Goal: Task Accomplishment & Management: Use online tool/utility

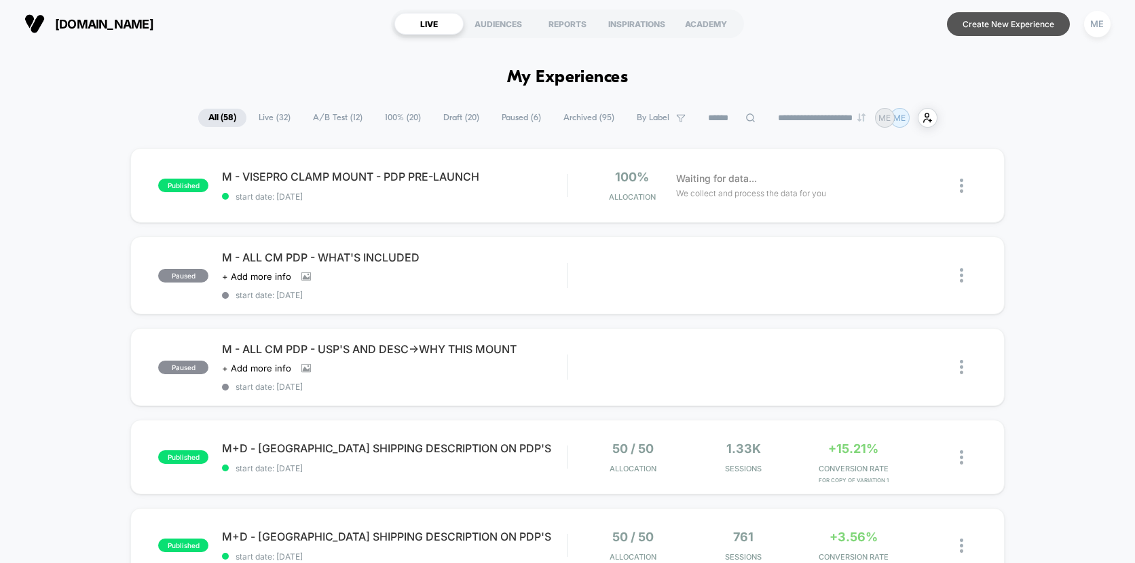
click at [984, 28] on button "Create New Experience" at bounding box center [1008, 24] width 123 height 24
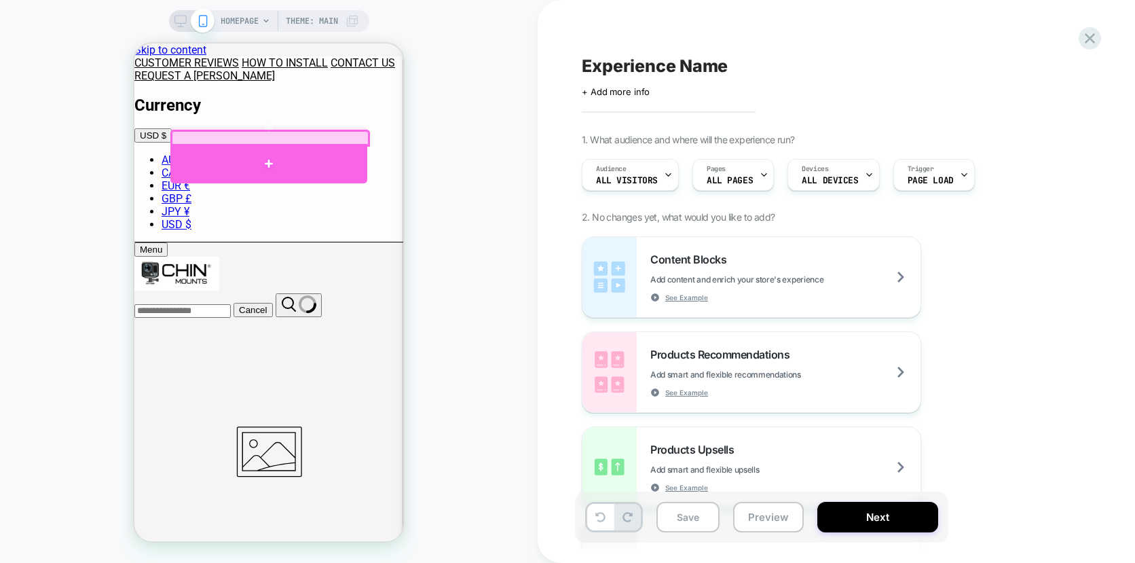
click at [261, 148] on div at bounding box center [268, 163] width 197 height 39
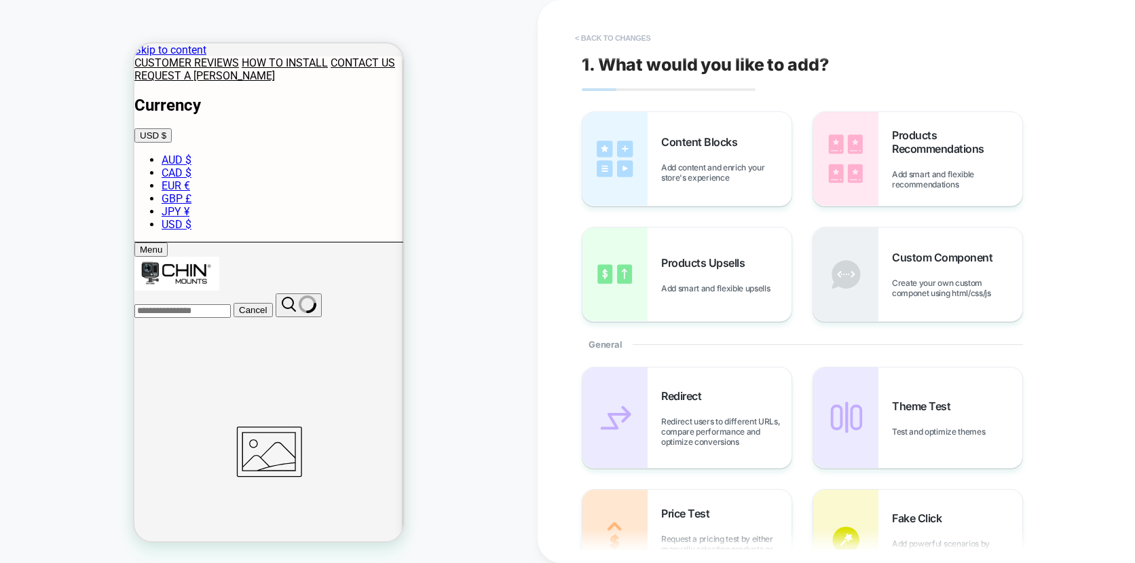
click at [638, 35] on button "< Back to changes" at bounding box center [613, 38] width 90 height 22
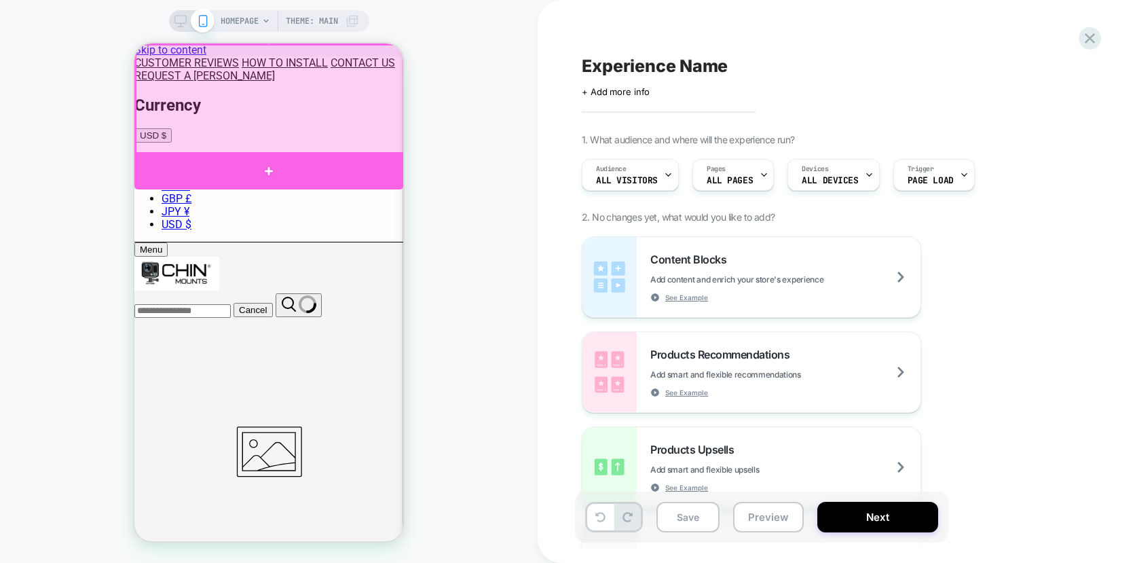
click at [273, 156] on div at bounding box center [268, 170] width 269 height 37
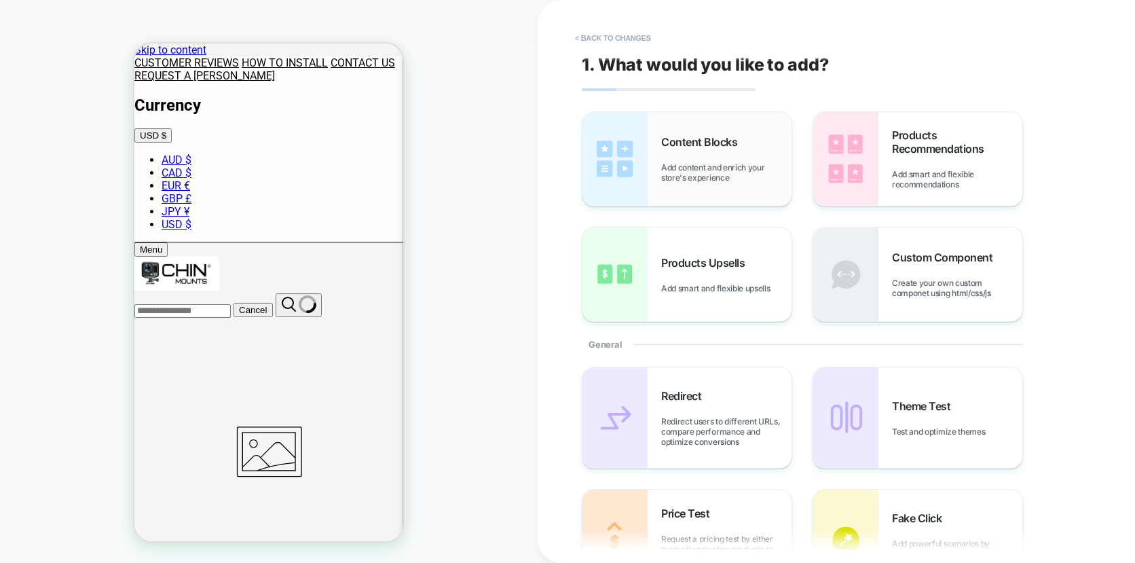
click at [715, 164] on span "Add content and enrich your store's experience" at bounding box center [726, 172] width 130 height 20
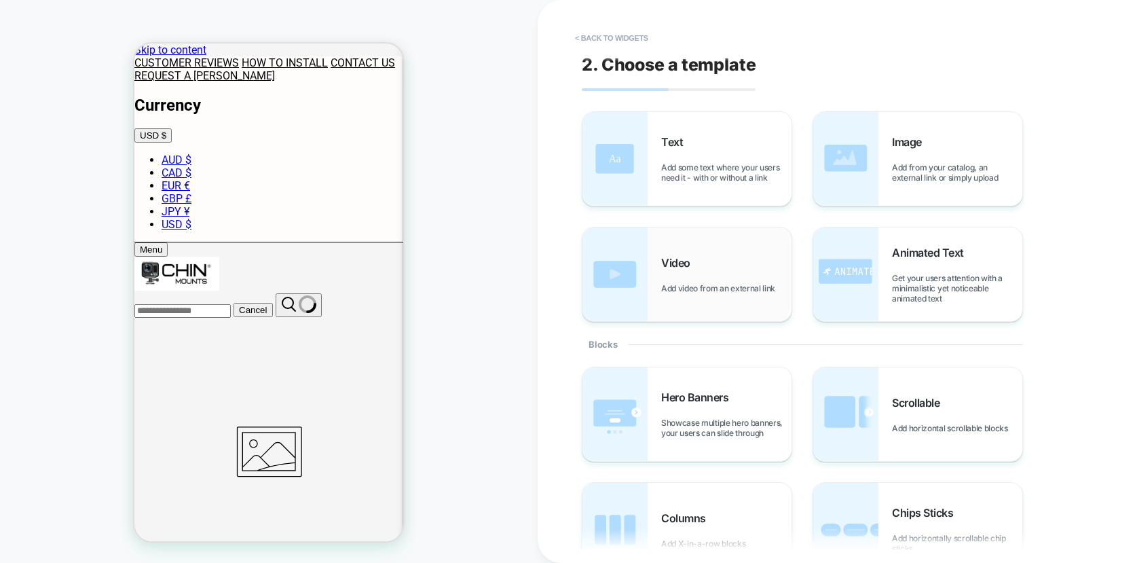
scroll to position [26, 0]
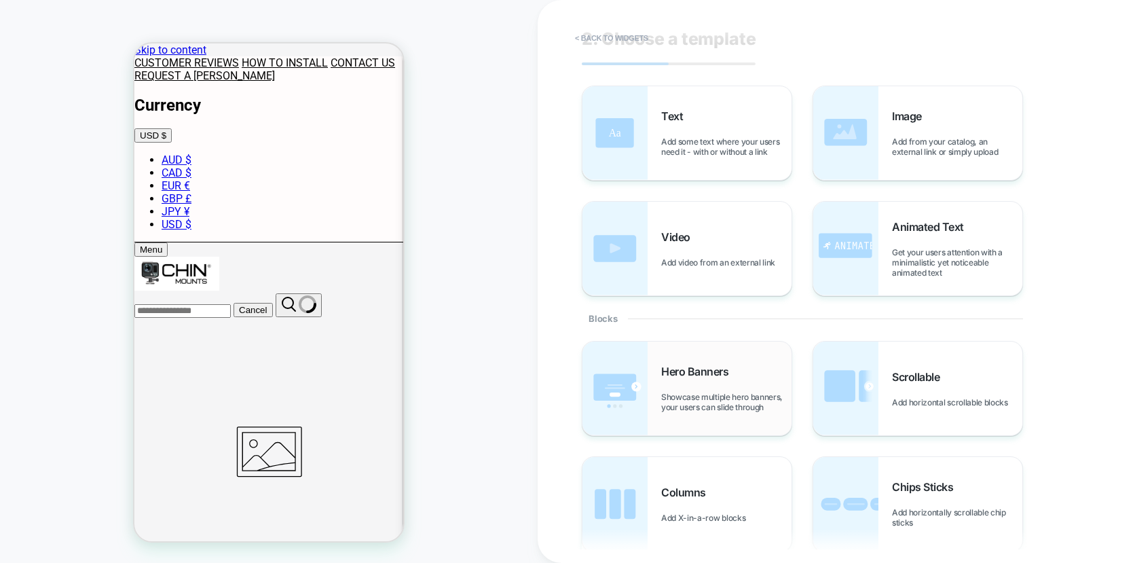
click at [710, 392] on span "Showcase multiple hero banners, your users can slide through" at bounding box center [726, 402] width 130 height 20
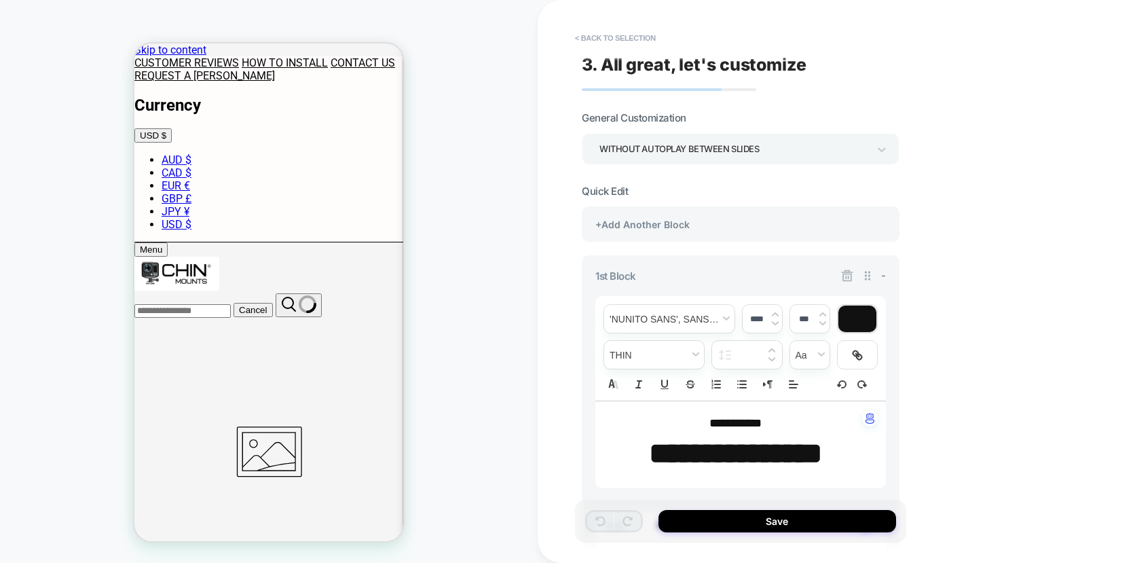
type textarea "*"
click at [622, 37] on button "< Back to selection" at bounding box center [615, 38] width 94 height 22
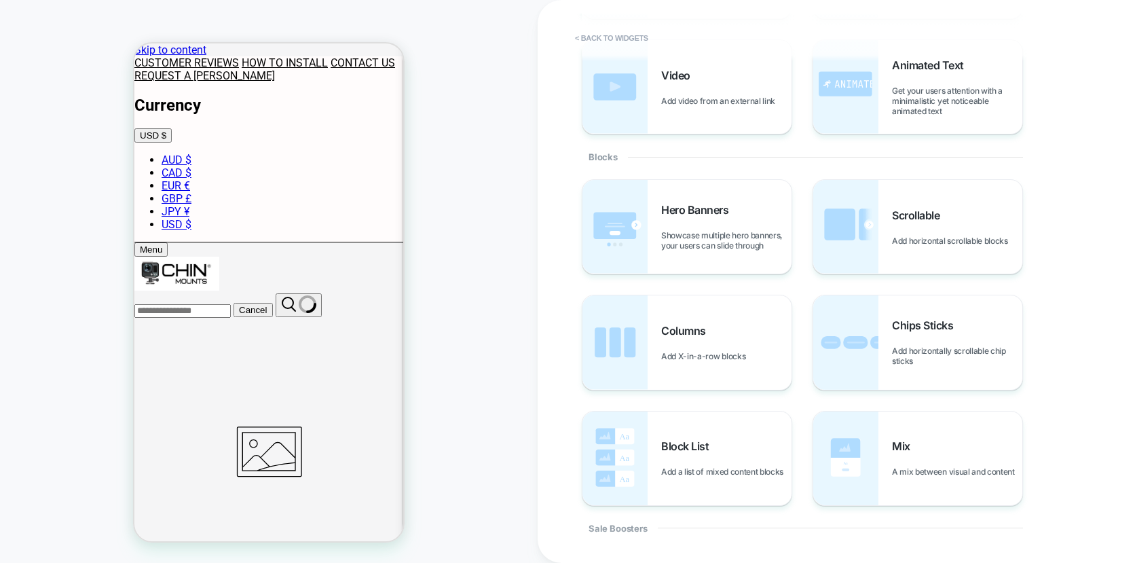
scroll to position [0, 0]
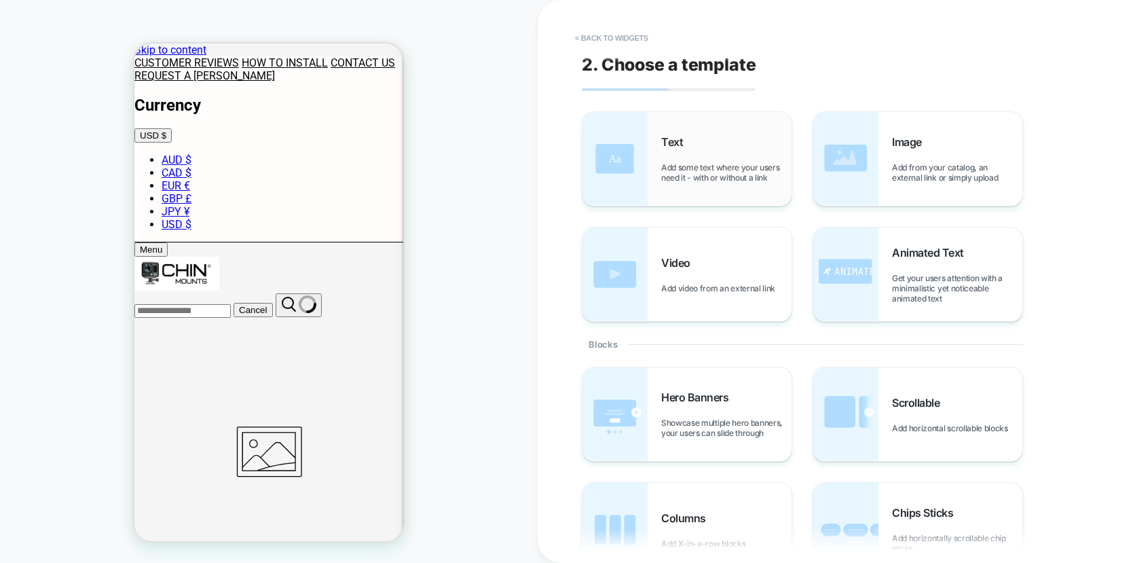
click at [685, 161] on div "Text Add some text where your users need it - with or without a link" at bounding box center [726, 159] width 130 height 48
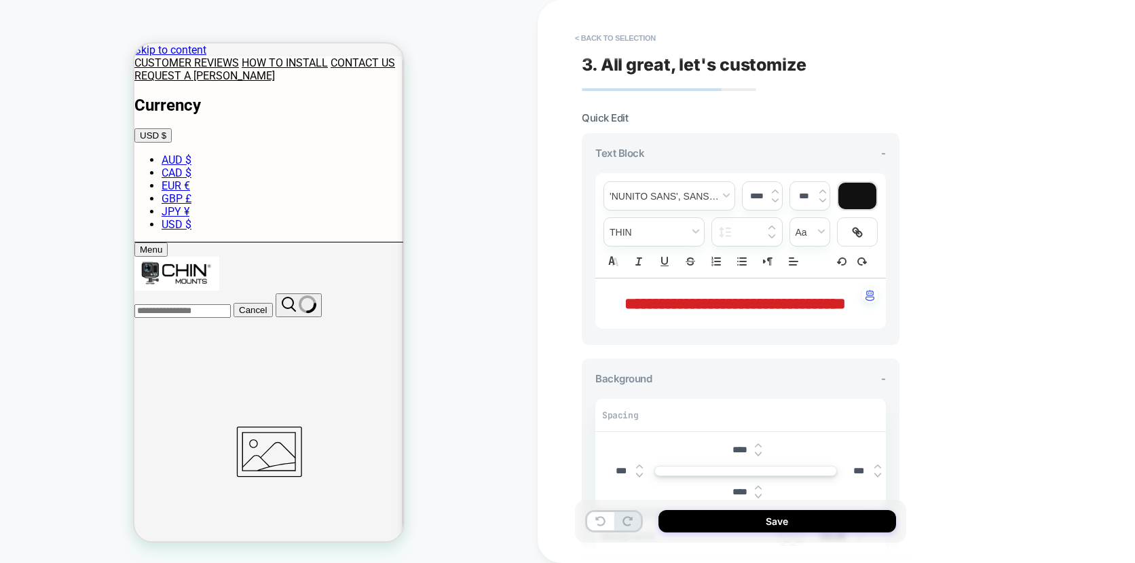
click at [793, 315] on p "**********" at bounding box center [735, 303] width 253 height 23
drag, startPoint x: 770, startPoint y: 326, endPoint x: 560, endPoint y: 292, distance: 213.1
click at [560, 292] on div "**********" at bounding box center [836, 281] width 597 height 563
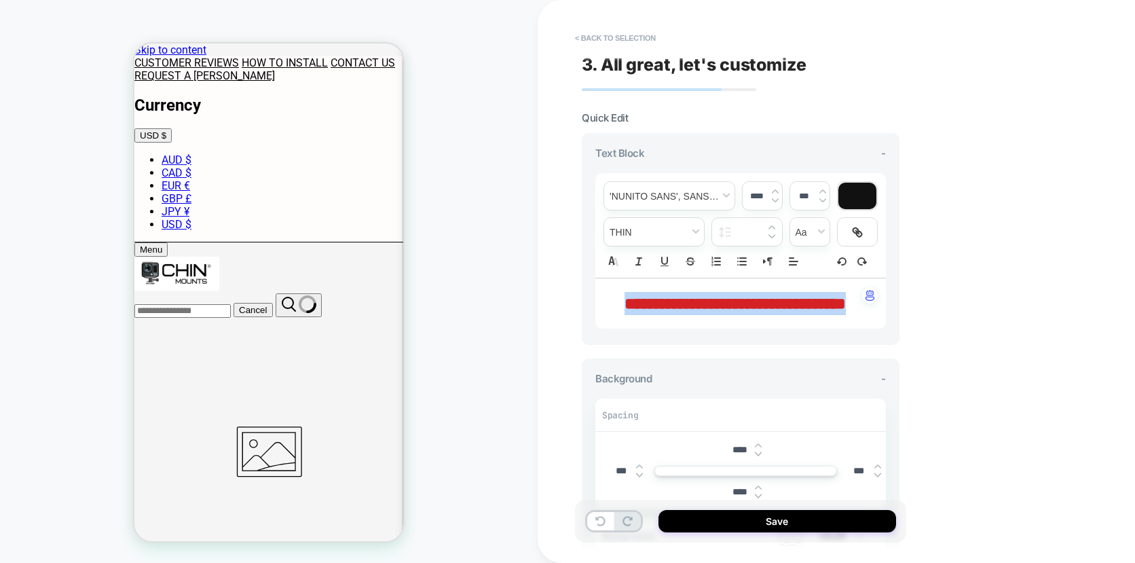
type input "****"
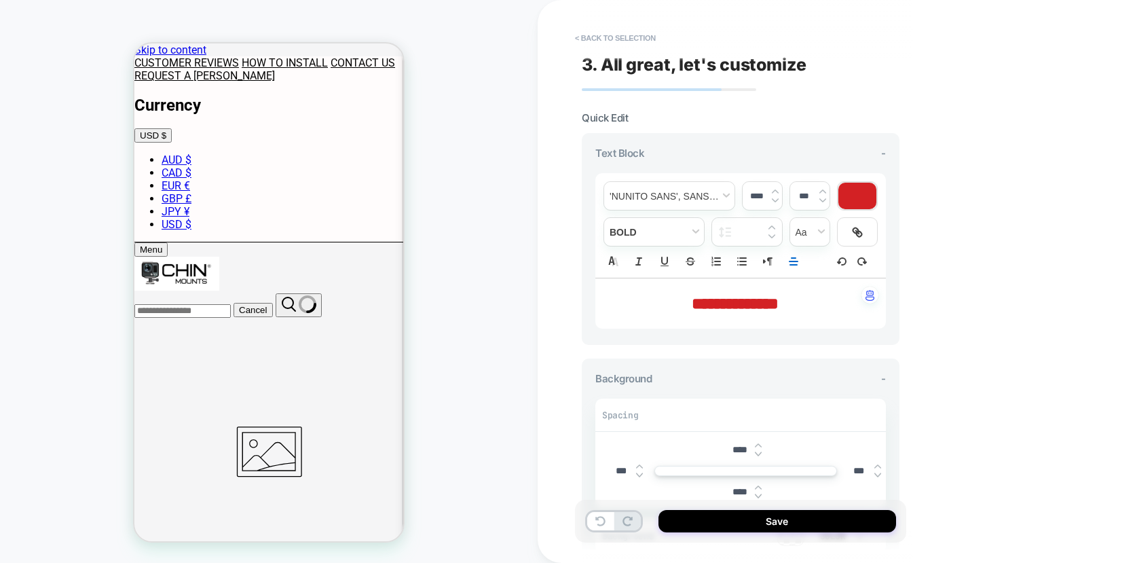
click at [742, 305] on span "**********" at bounding box center [735, 303] width 87 height 16
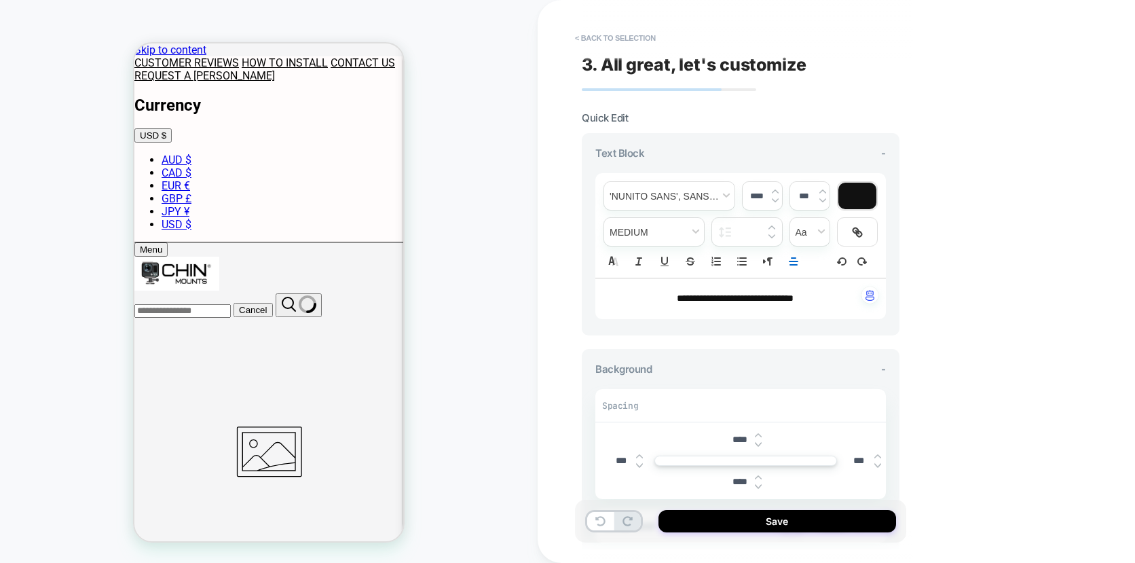
click at [774, 293] on span "**********" at bounding box center [735, 298] width 117 height 10
click at [762, 293] on span "**********" at bounding box center [720, 298] width 86 height 10
copy span "*"
click at [722, 303] on p "**********" at bounding box center [735, 299] width 253 height 14
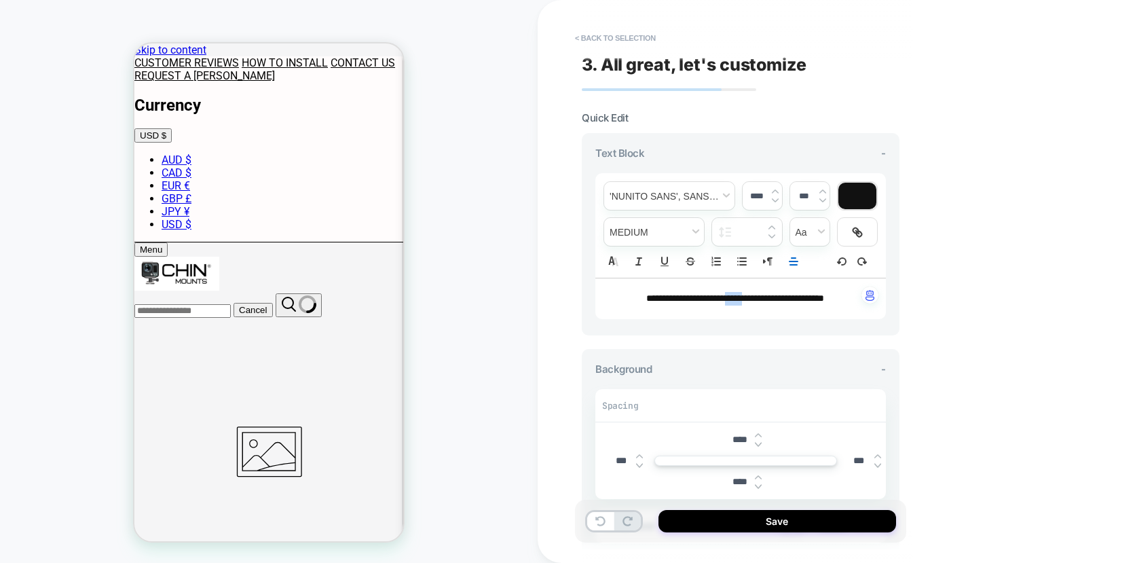
click at [722, 303] on p "**********" at bounding box center [735, 299] width 253 height 14
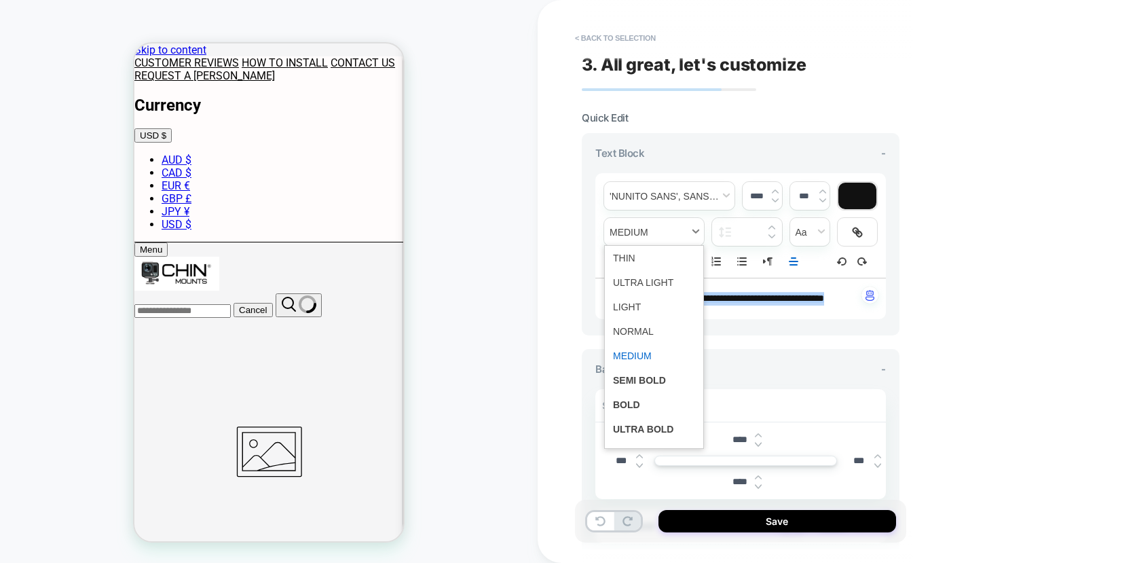
click at [673, 231] on span "fontWeight" at bounding box center [654, 232] width 100 height 28
click at [628, 398] on span "fontWeight" at bounding box center [654, 404] width 82 height 24
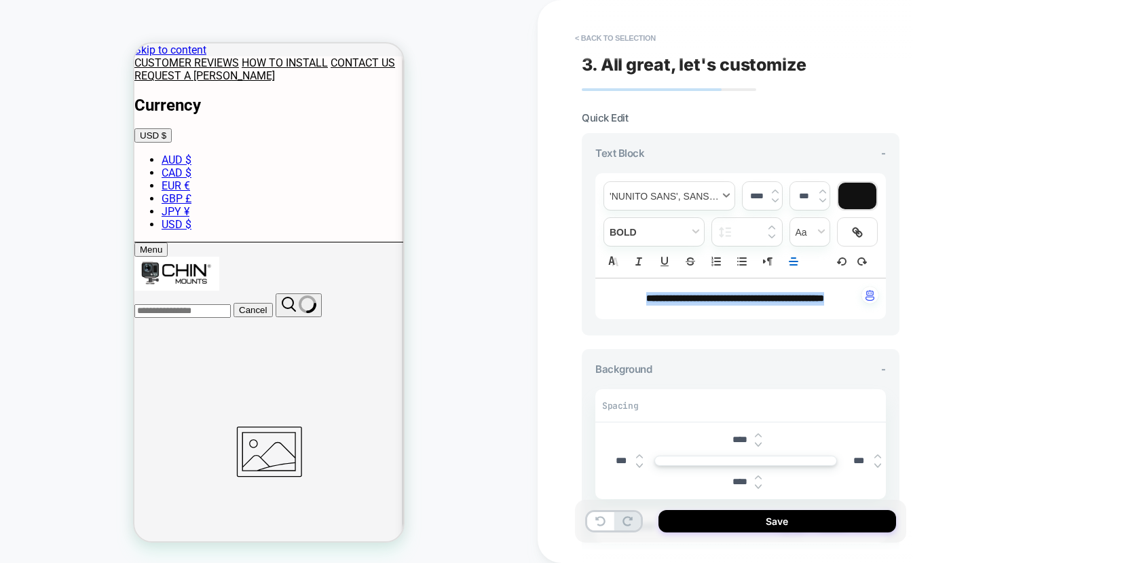
click at [681, 197] on span "font" at bounding box center [669, 196] width 130 height 28
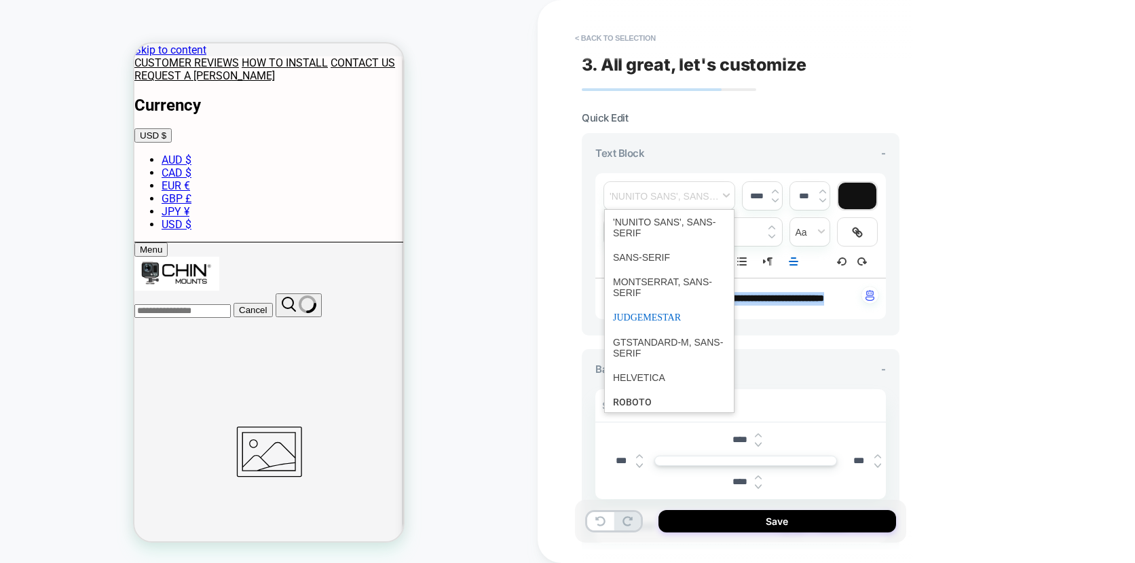
scroll to position [2, 0]
click at [647, 278] on span "font" at bounding box center [669, 284] width 113 height 35
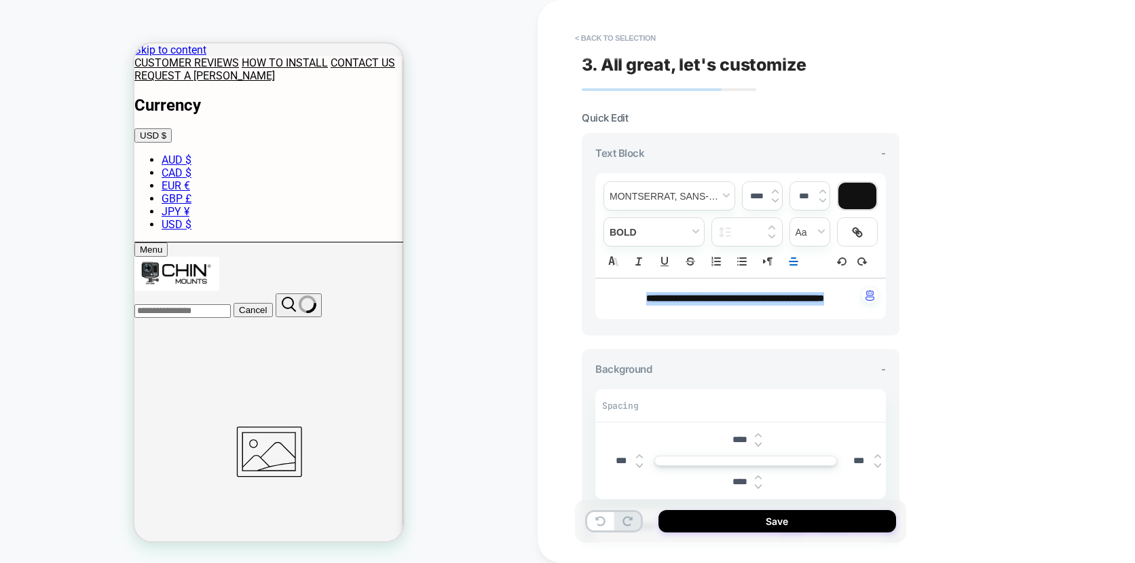
click at [775, 190] on img at bounding box center [775, 191] width 7 height 5
type input "****"
click at [848, 299] on span "**********" at bounding box center [735, 300] width 246 height 12
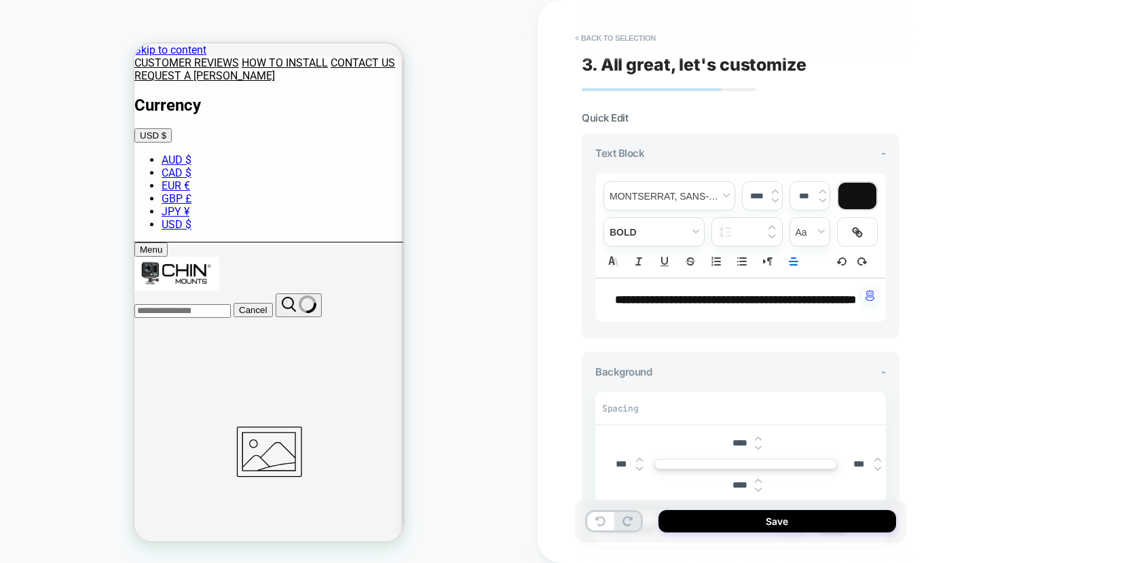
scroll to position [25, 0]
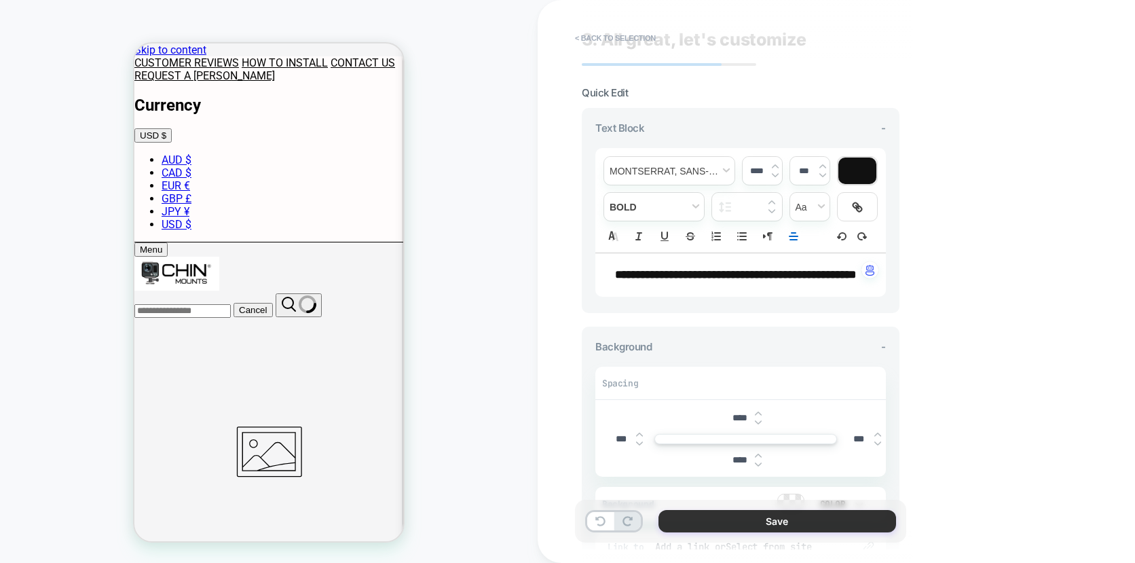
click at [776, 521] on button "Save" at bounding box center [777, 521] width 238 height 22
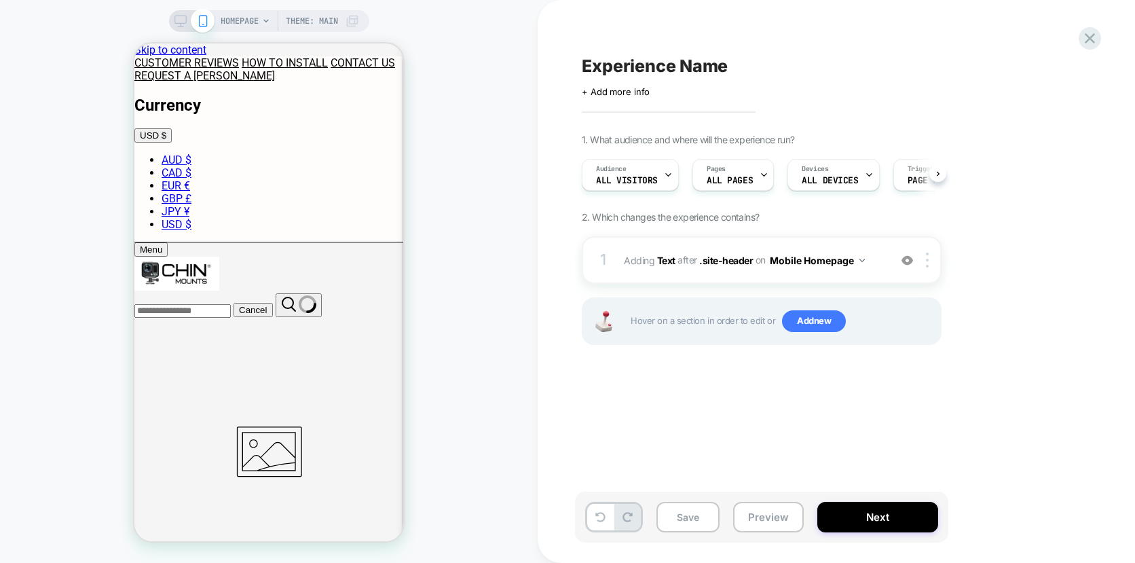
scroll to position [0, 1]
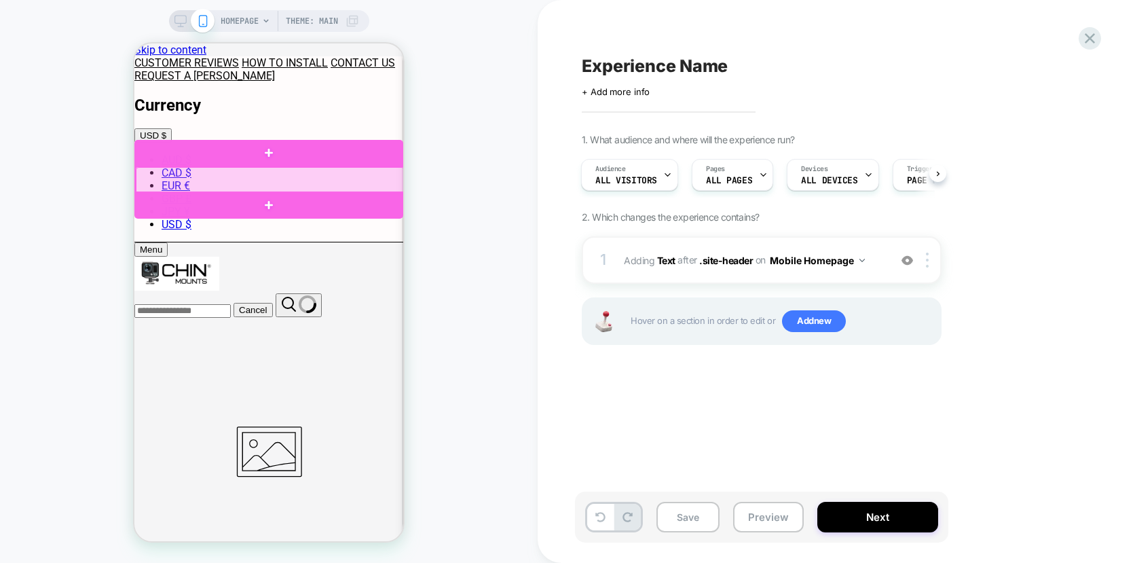
click at [303, 172] on div at bounding box center [270, 180] width 269 height 26
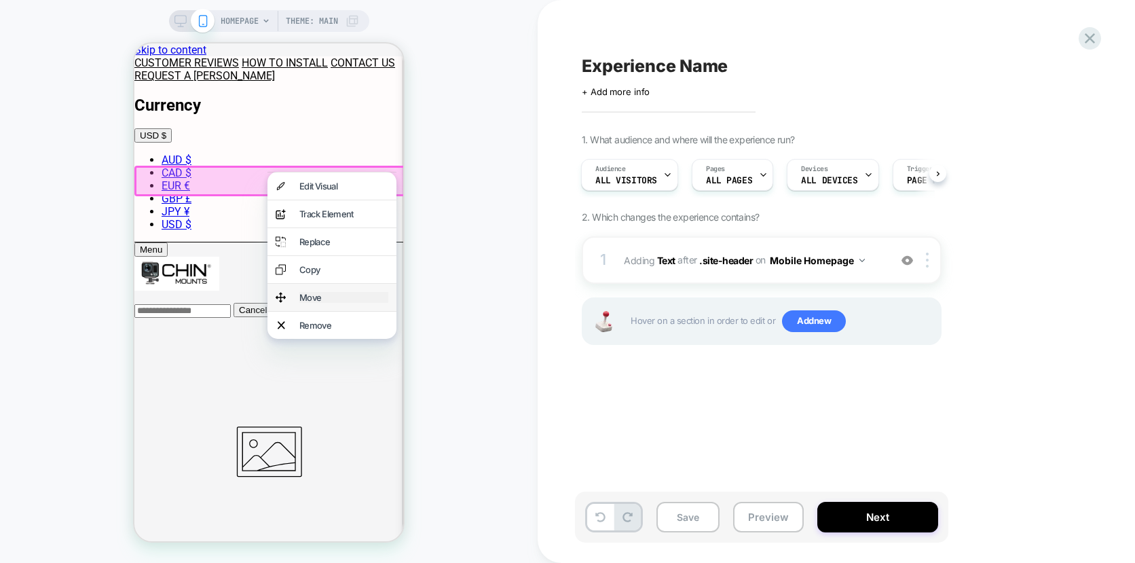
click at [316, 292] on div "Move" at bounding box center [343, 297] width 89 height 11
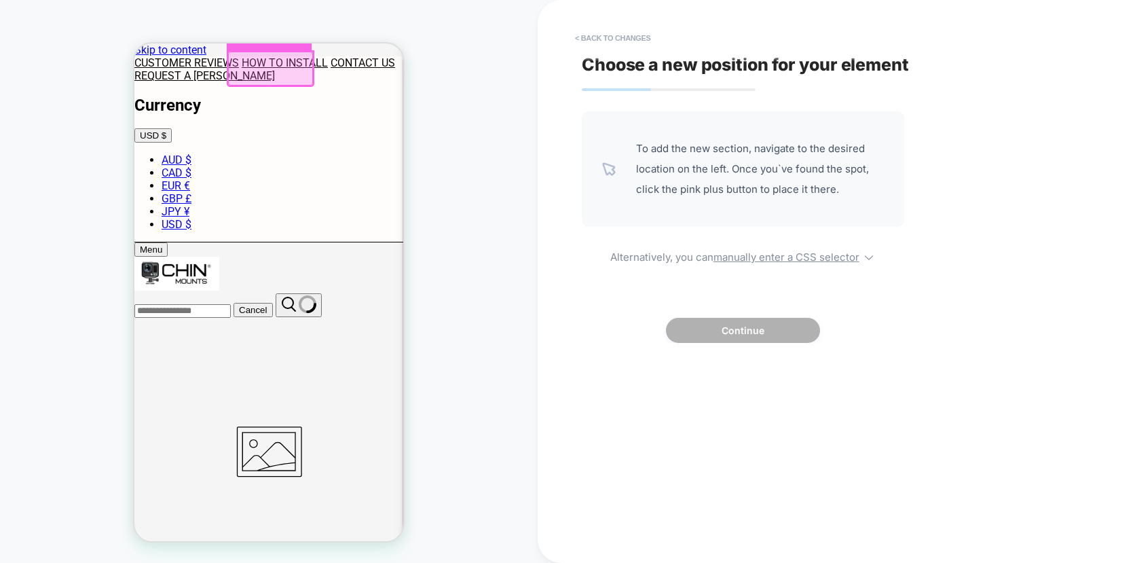
click at [255, 45] on div at bounding box center [269, 30] width 85 height 40
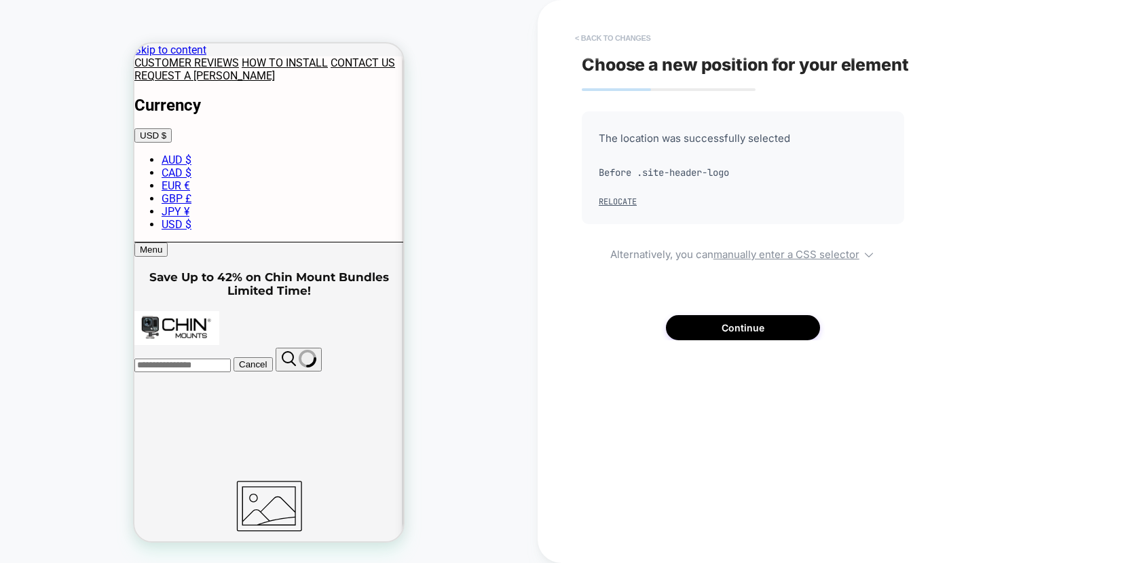
click at [601, 37] on button "< Back to changes" at bounding box center [613, 38] width 90 height 22
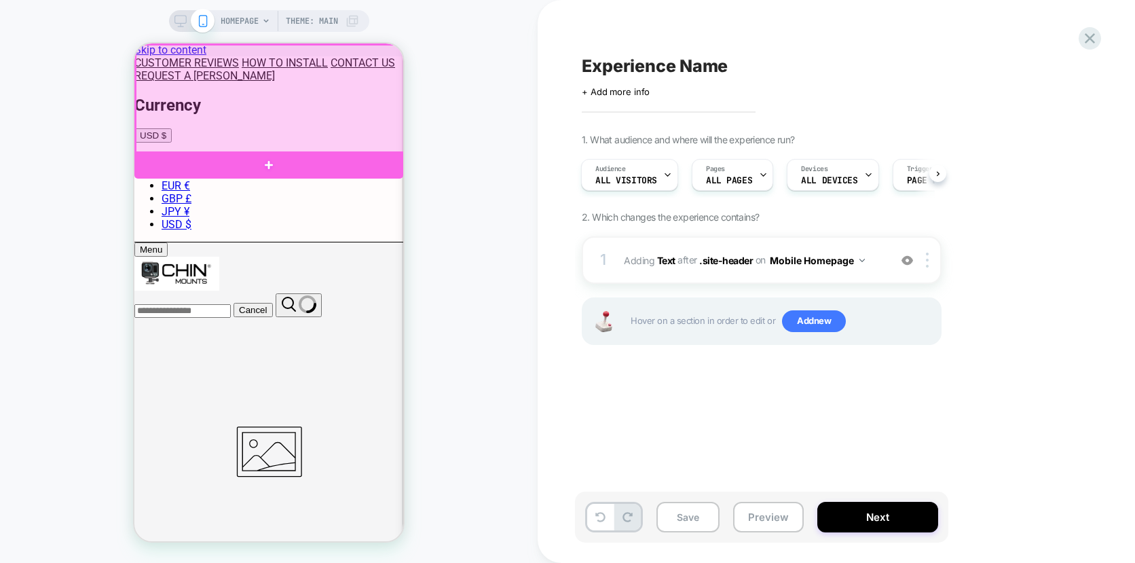
click at [254, 45] on div at bounding box center [270, 99] width 269 height 109
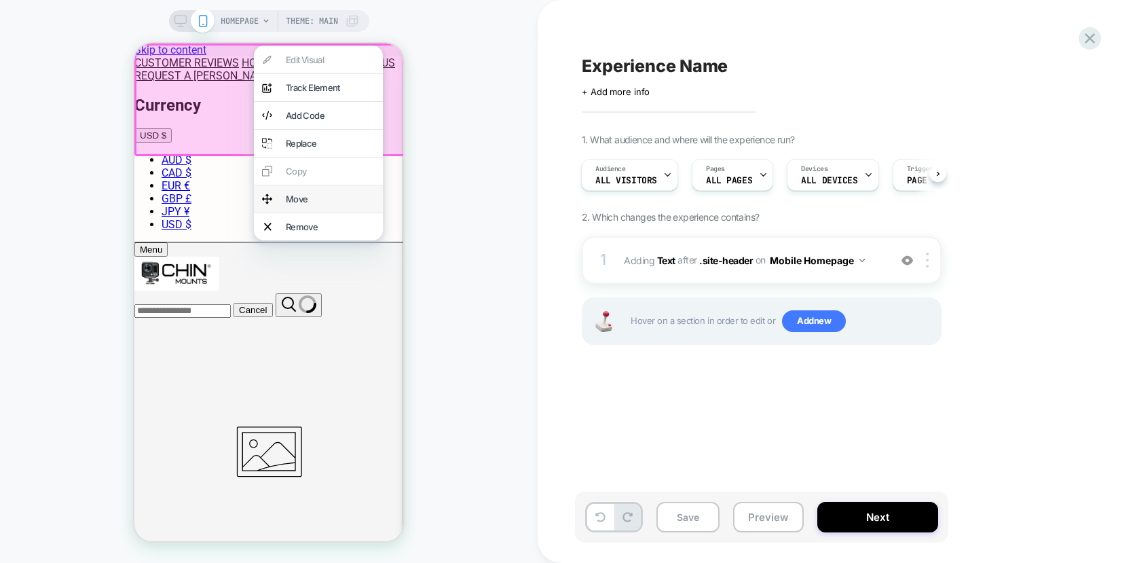
click at [299, 200] on div "Move" at bounding box center [318, 198] width 129 height 27
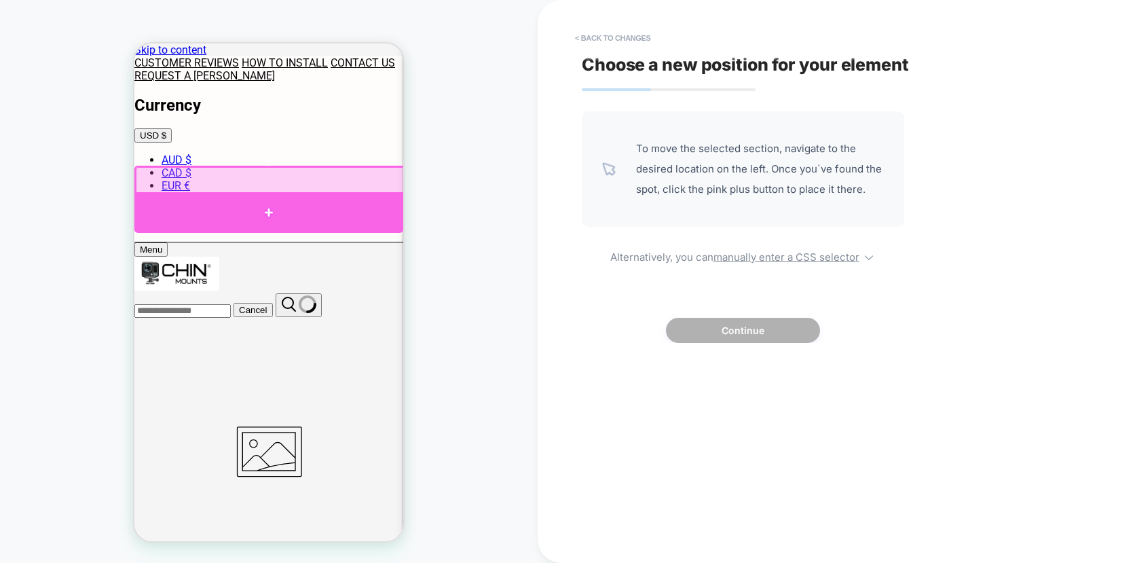
click at [278, 200] on div at bounding box center [268, 212] width 269 height 40
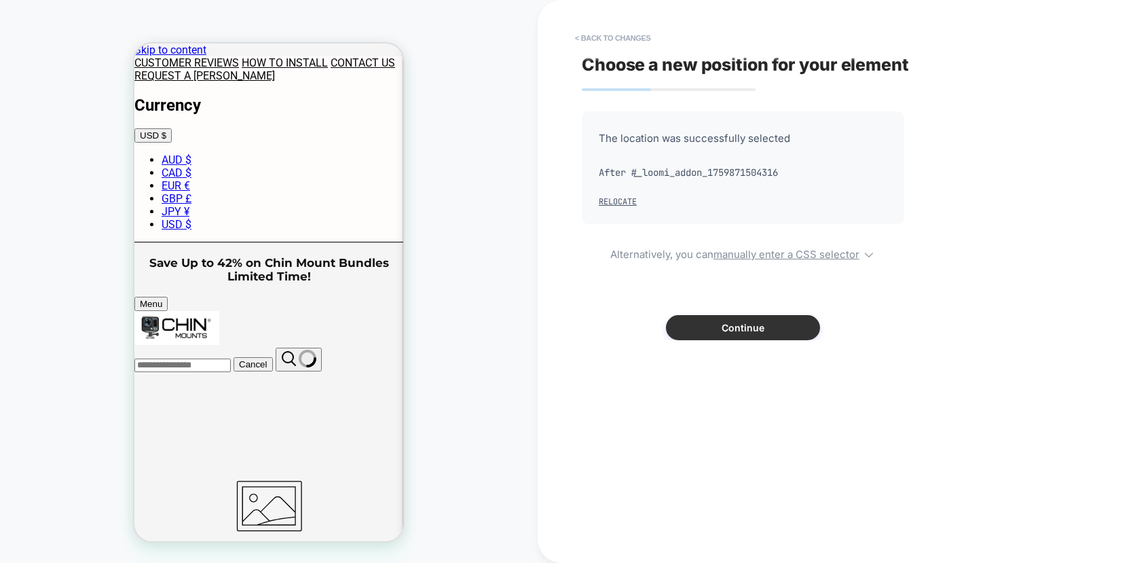
click at [760, 335] on button "Continue" at bounding box center [743, 327] width 154 height 25
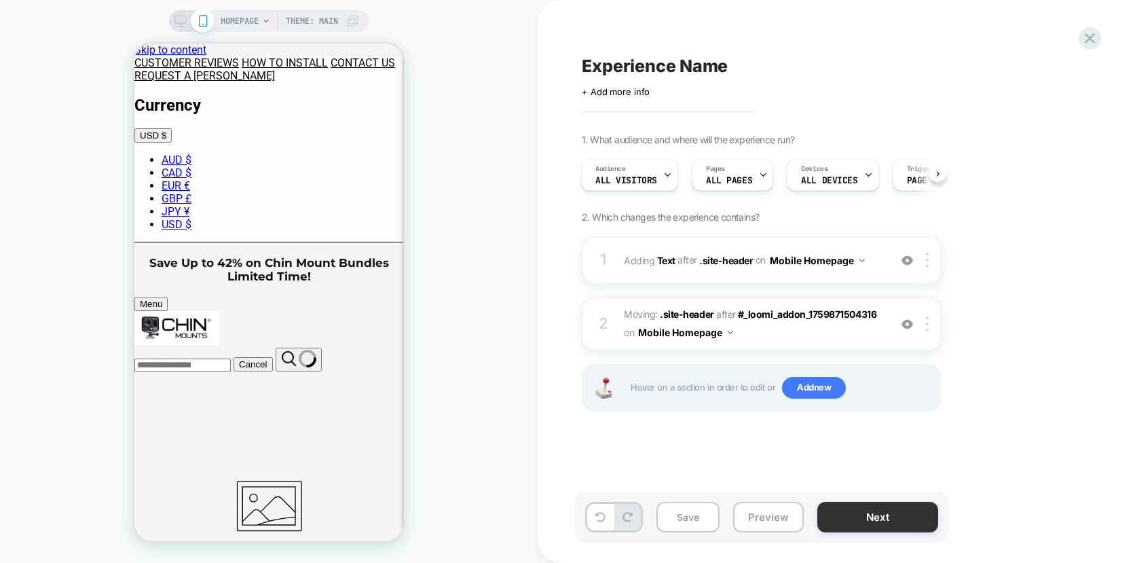
click at [866, 518] on button "Next" at bounding box center [877, 517] width 121 height 31
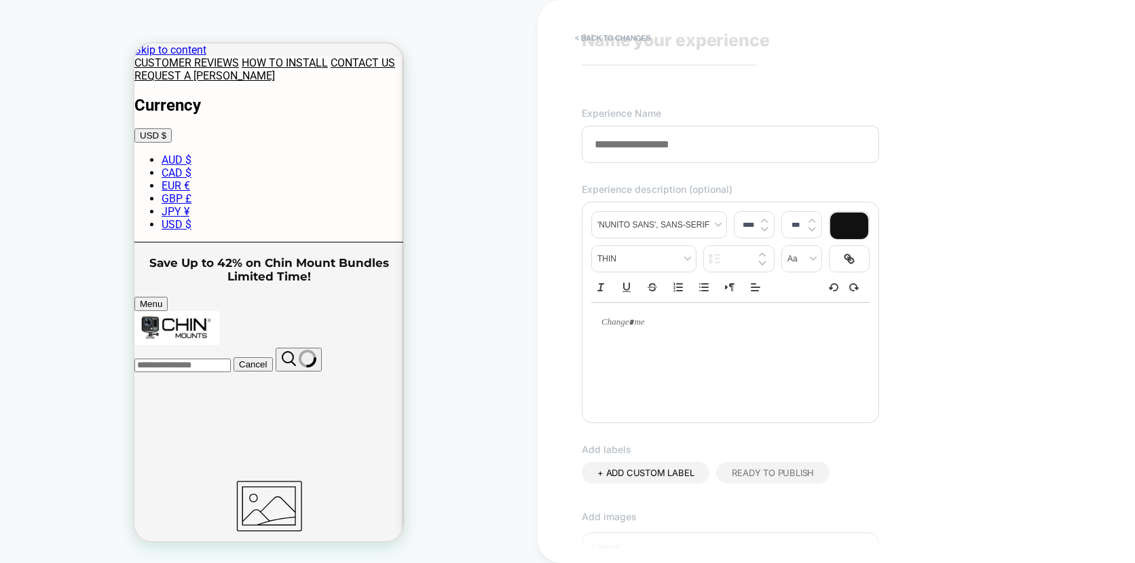
scroll to position [0, 0]
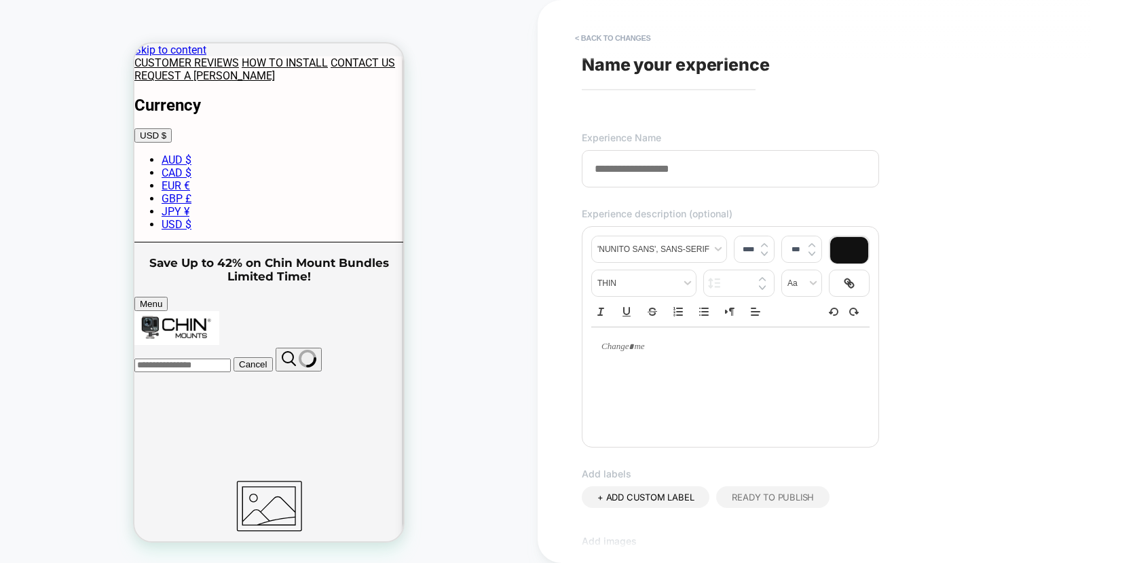
type input "*"
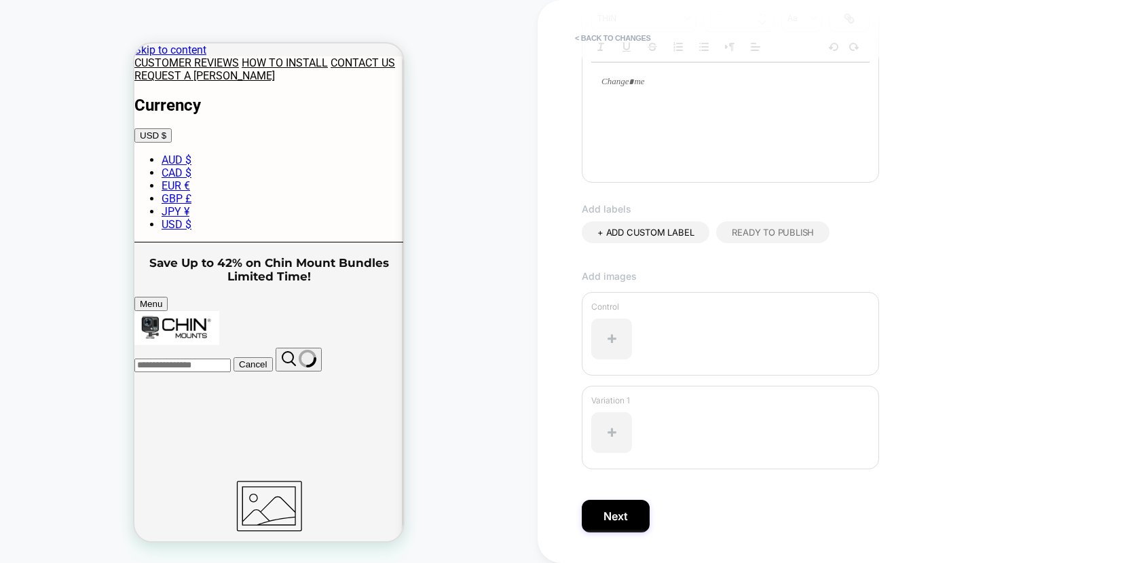
scroll to position [302, 0]
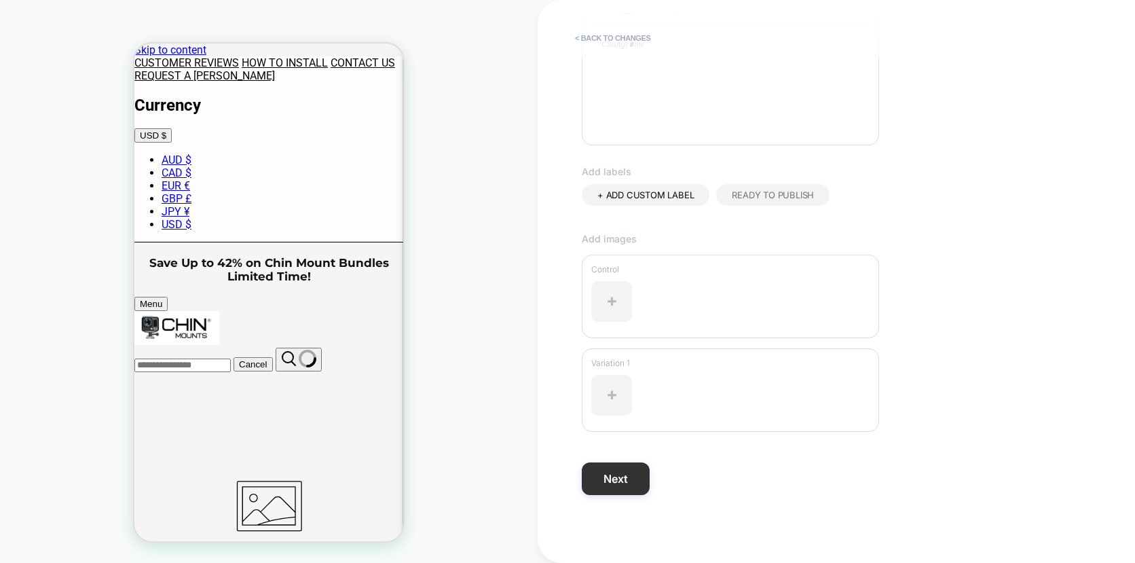
type input "**********"
click at [618, 481] on button "Next" at bounding box center [616, 478] width 68 height 33
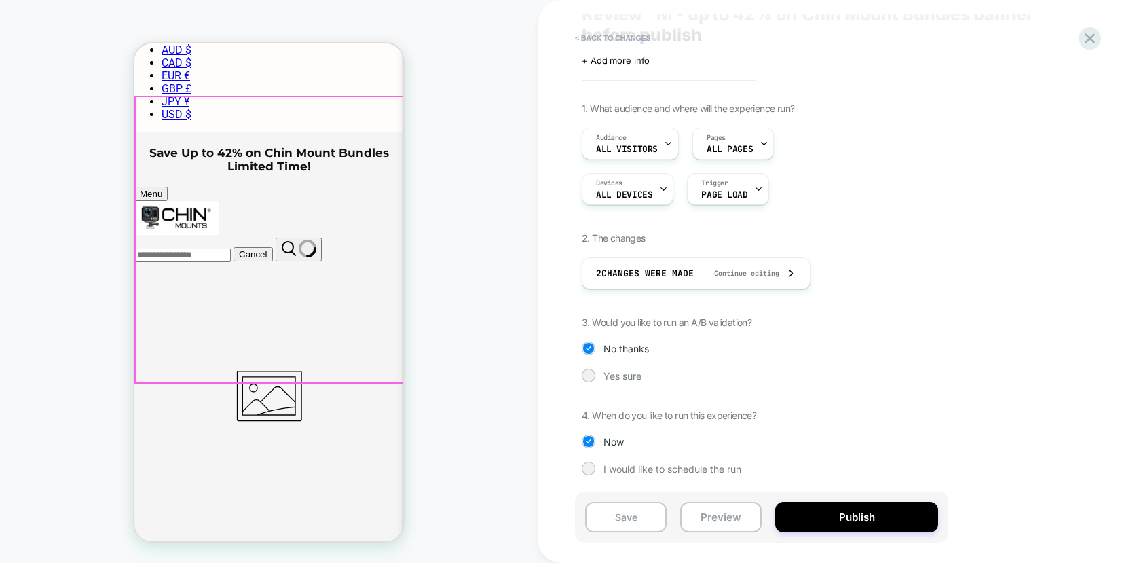
scroll to position [0, 0]
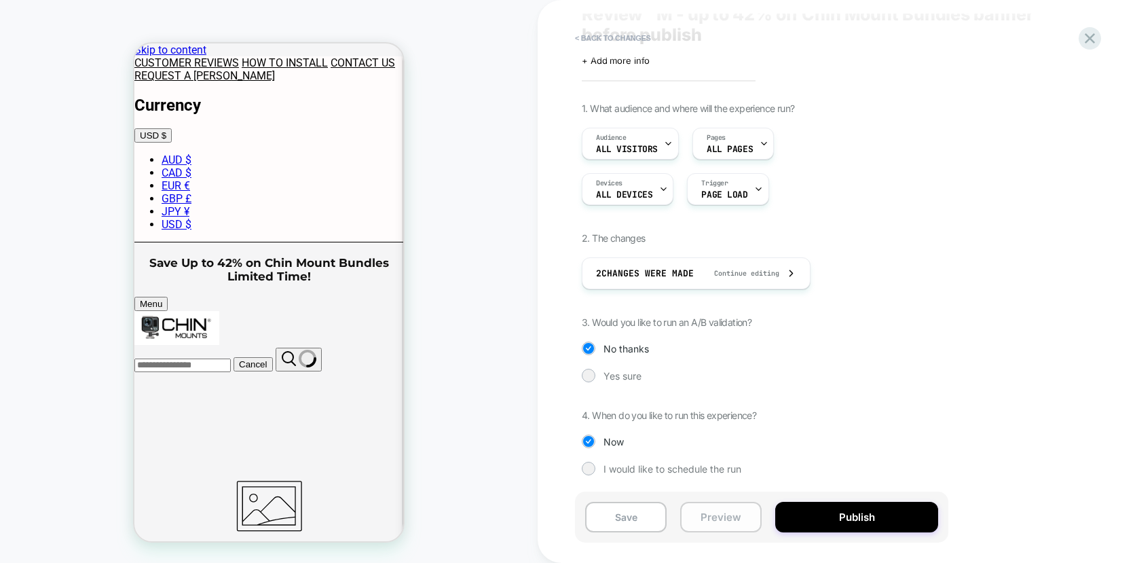
click at [717, 517] on button "Preview" at bounding box center [720, 517] width 81 height 31
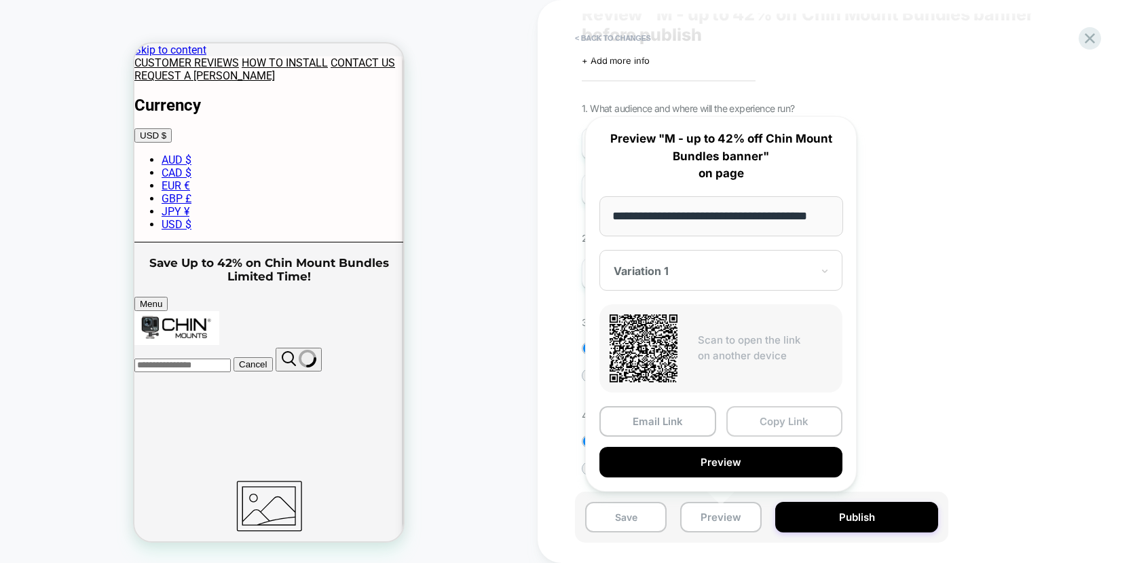
click at [795, 419] on button "Copy Link" at bounding box center [784, 421] width 117 height 31
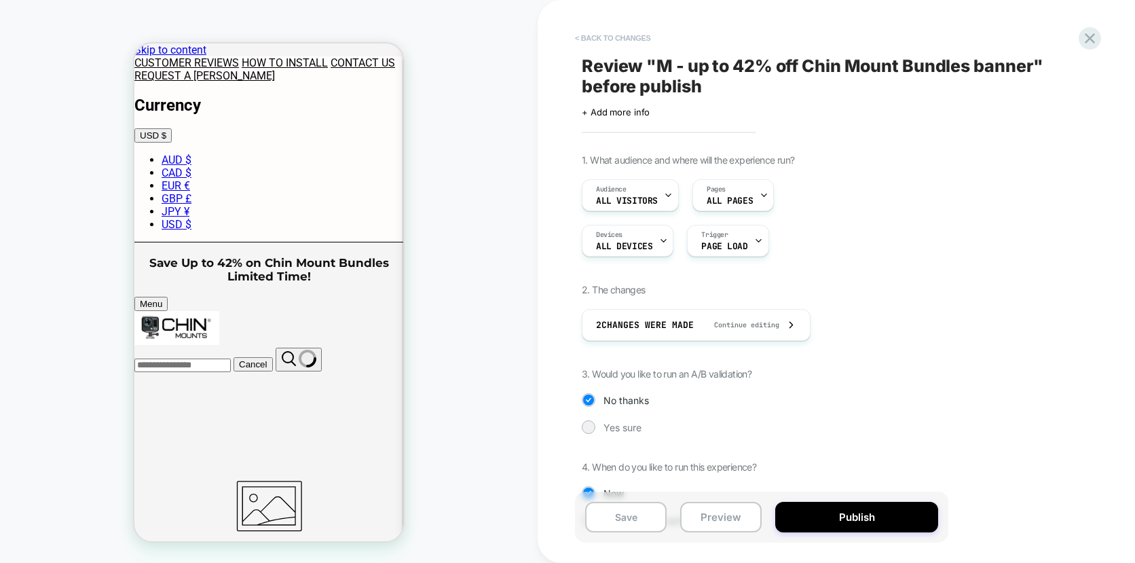
click at [613, 37] on button "< Back to changes" at bounding box center [613, 38] width 90 height 22
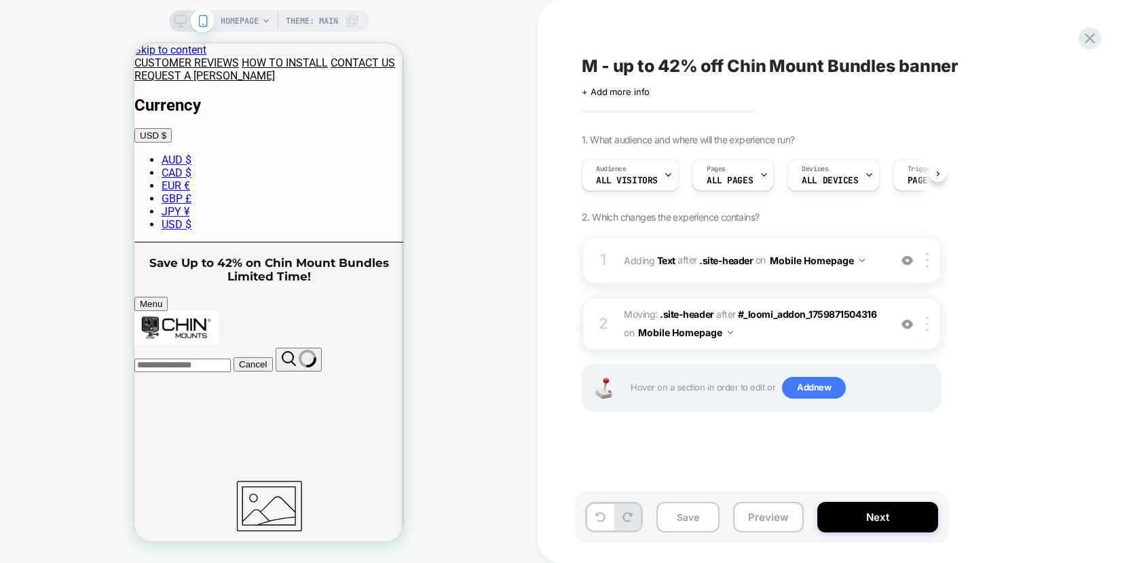
scroll to position [0, 1]
click at [807, 180] on span "ALL DEVICES" at bounding box center [829, 181] width 56 height 10
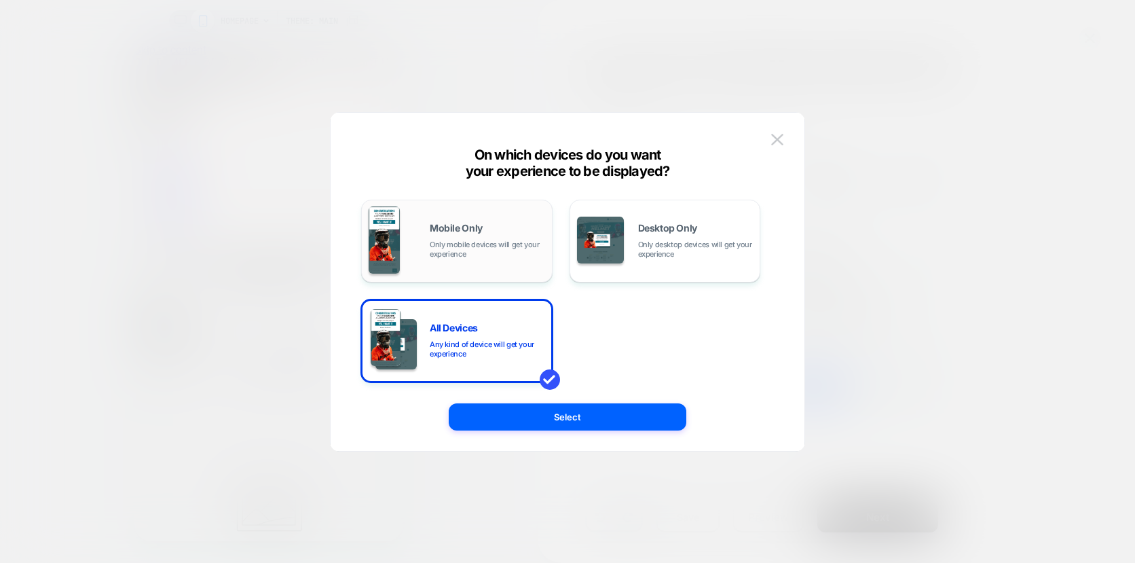
click at [453, 242] on span "Only mobile devices will get your experience" at bounding box center [487, 249] width 115 height 19
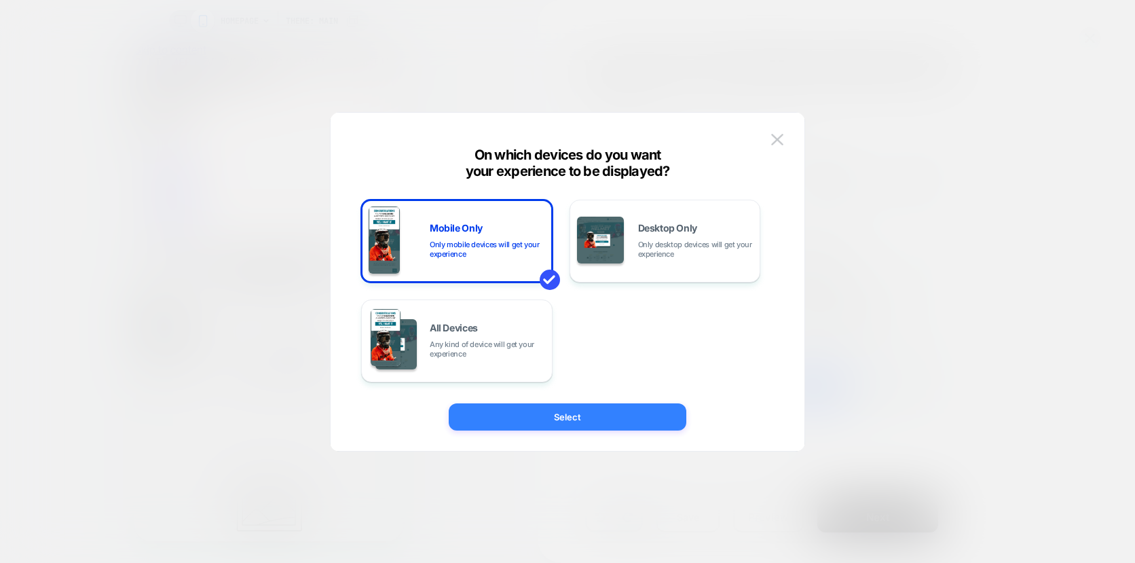
click at [560, 417] on button "Select" at bounding box center [568, 416] width 238 height 27
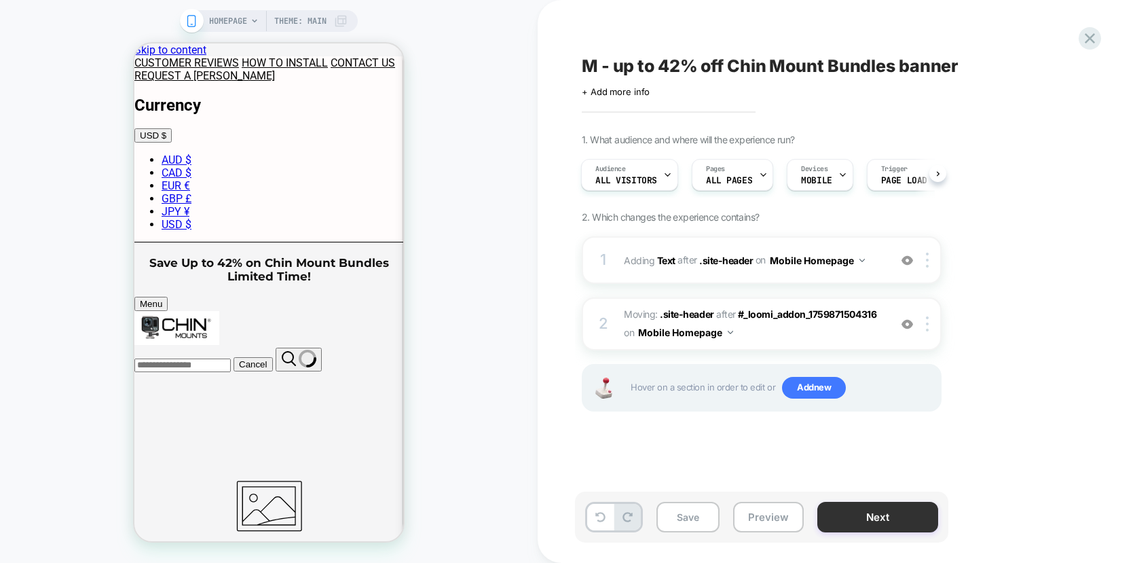
click at [916, 521] on button "Next" at bounding box center [877, 517] width 121 height 31
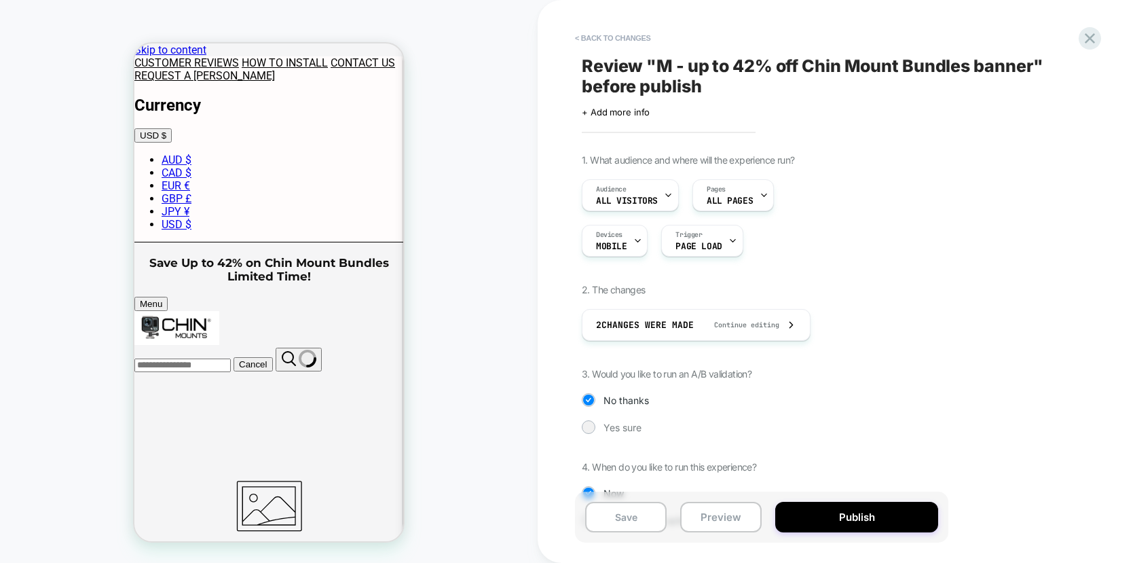
scroll to position [52, 0]
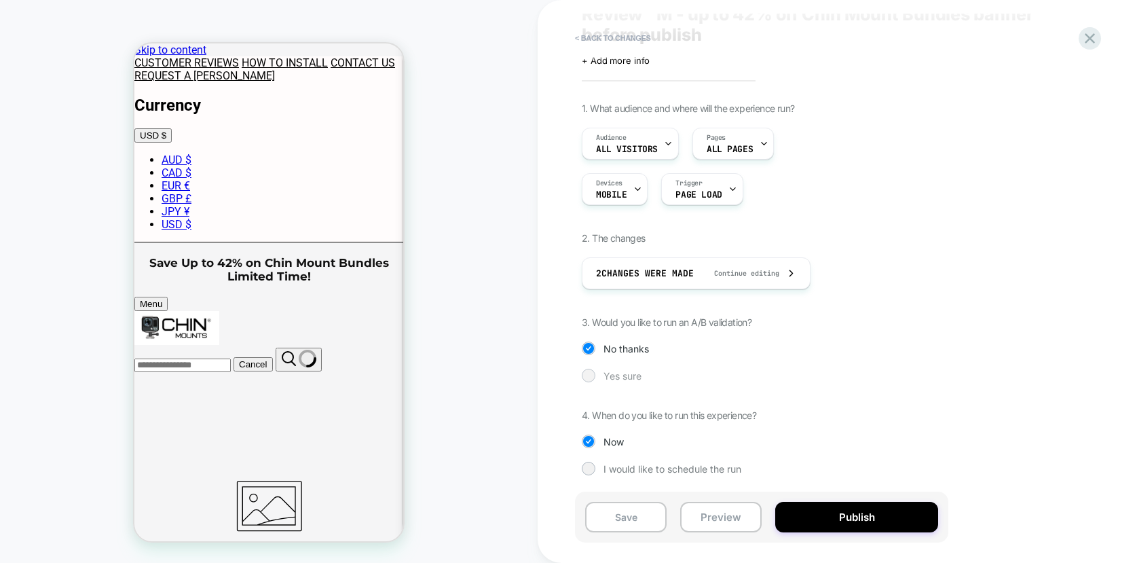
click at [624, 377] on span "Yes sure" at bounding box center [622, 376] width 38 height 12
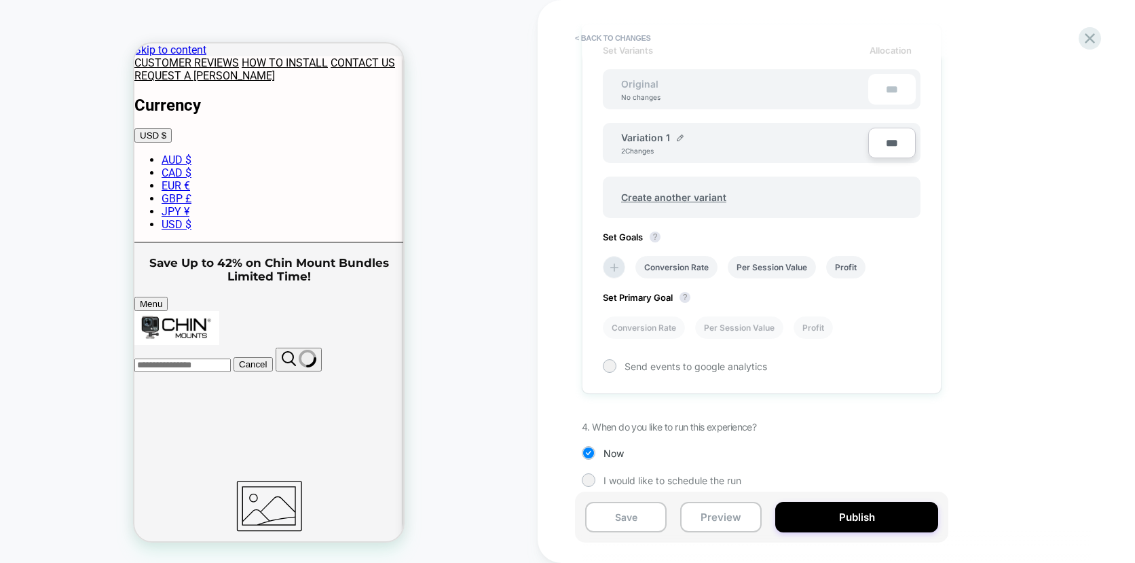
scroll to position [436, 0]
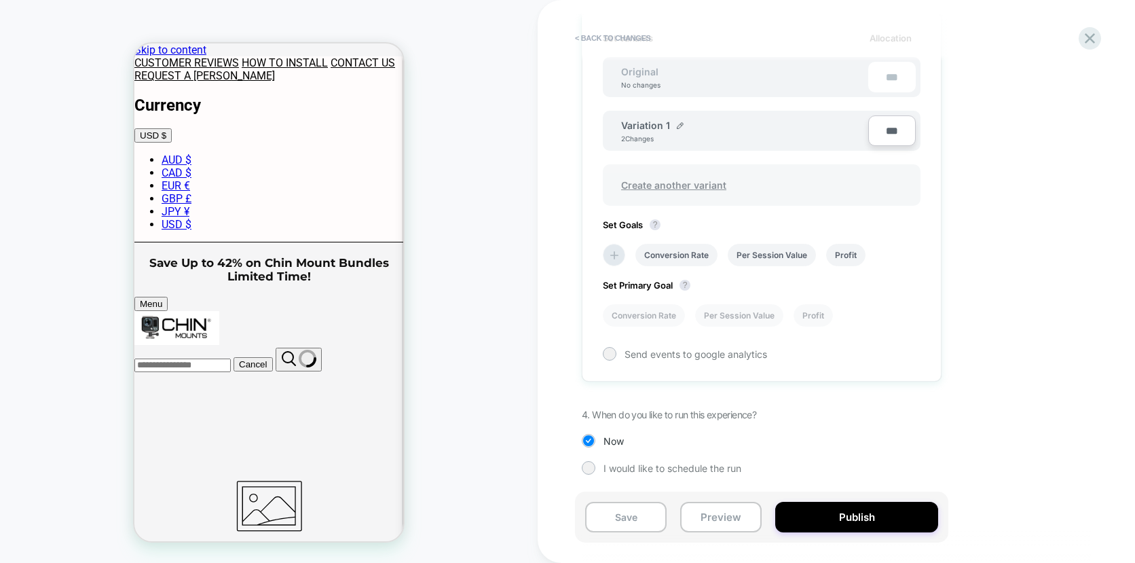
click at [664, 184] on span "Create another variant" at bounding box center [673, 185] width 132 height 32
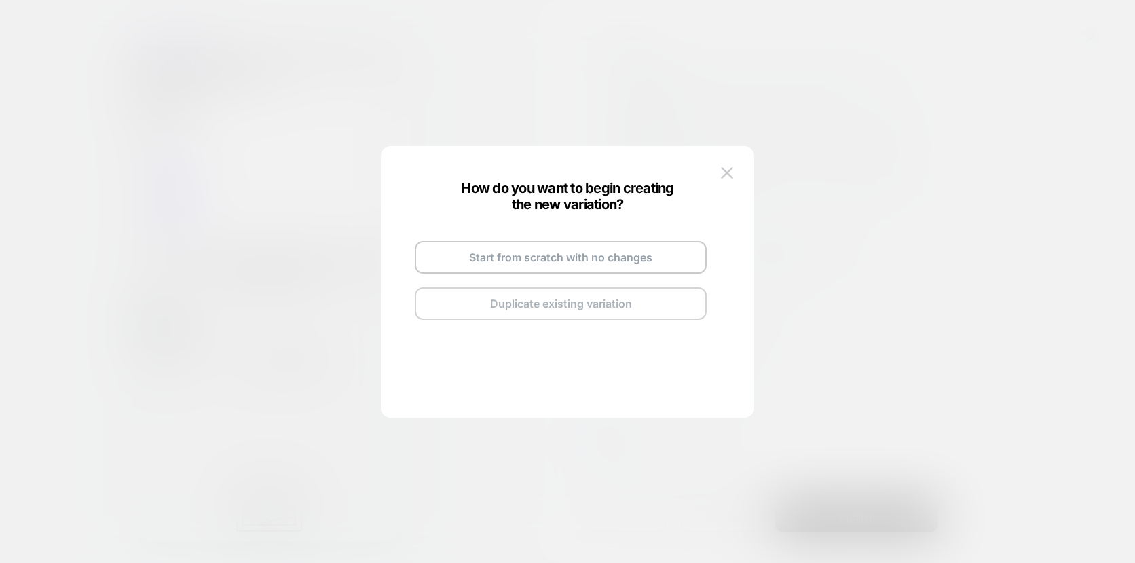
click at [569, 300] on button "Duplicate existing variation" at bounding box center [561, 303] width 292 height 33
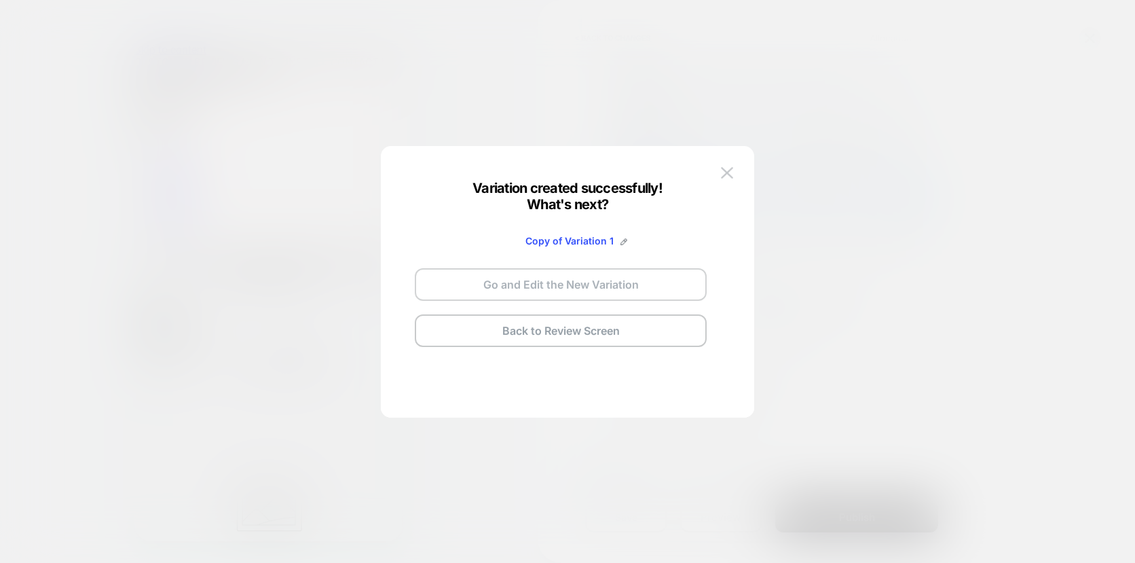
click at [549, 284] on button "Go and Edit the New Variation" at bounding box center [561, 284] width 292 height 33
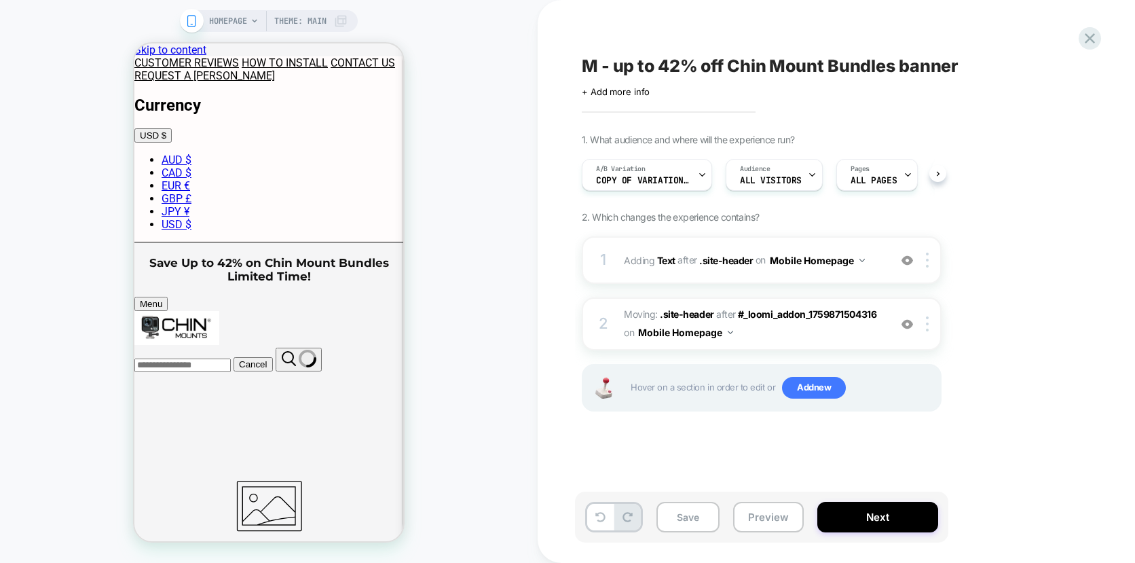
scroll to position [0, 1]
click at [598, 512] on icon at bounding box center [600, 517] width 10 height 10
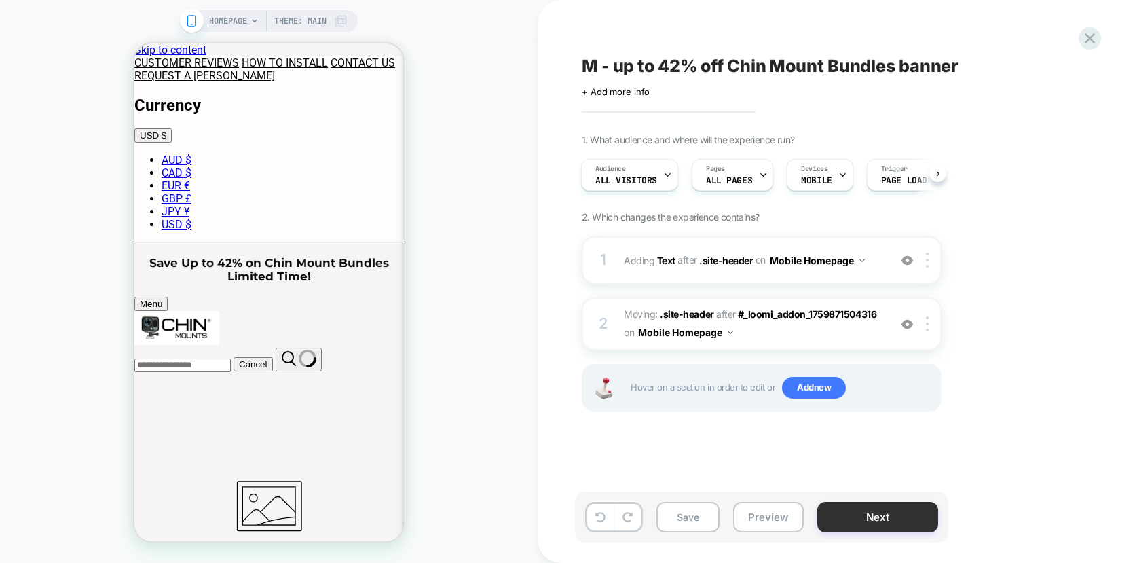
click at [893, 522] on button "Next" at bounding box center [877, 517] width 121 height 31
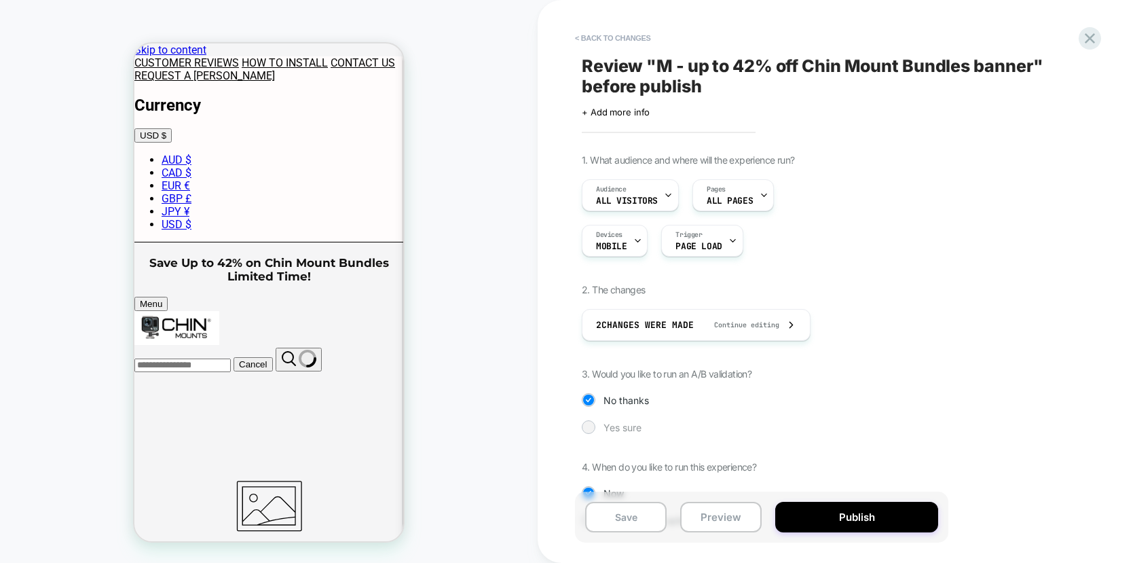
scroll to position [52, 0]
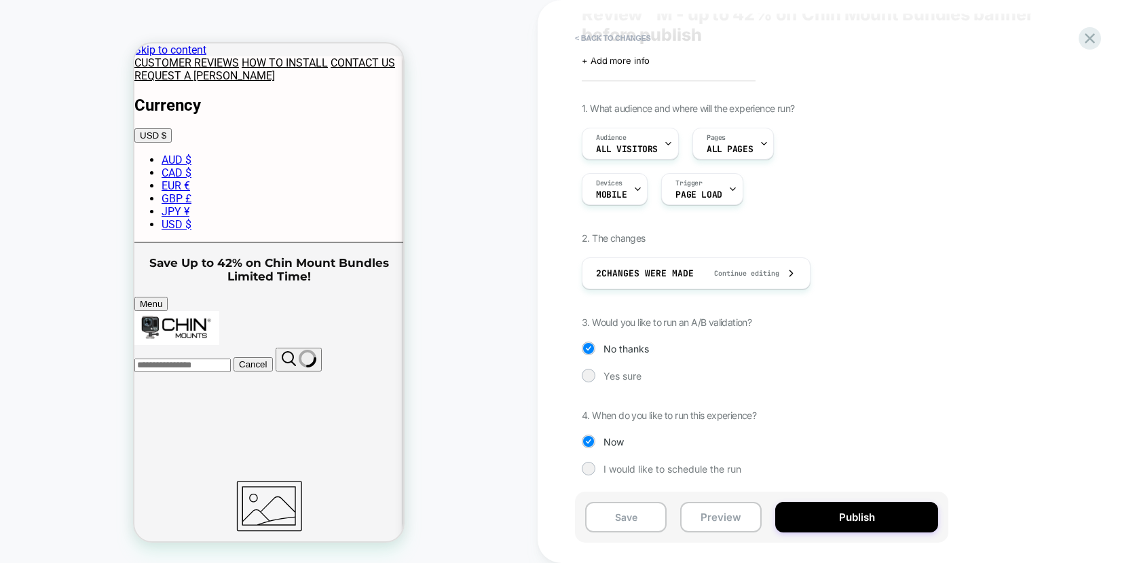
click at [633, 385] on div "1. What audience and where will the experience run? Audience All Visitors Pages…" at bounding box center [829, 298] width 495 height 393
click at [626, 377] on span "Yes sure" at bounding box center [622, 376] width 38 height 12
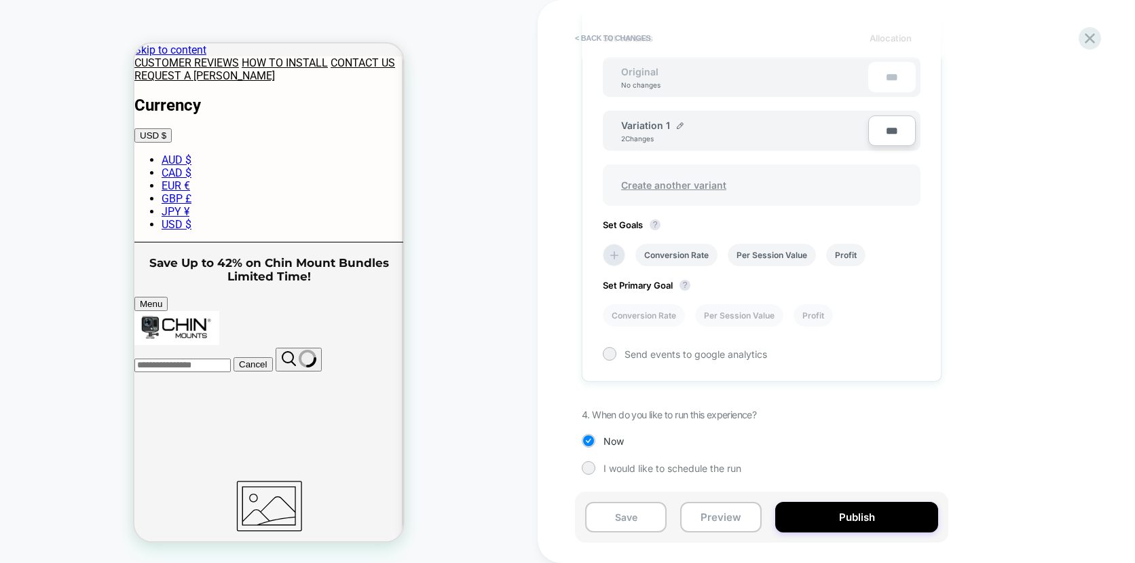
scroll to position [356, 0]
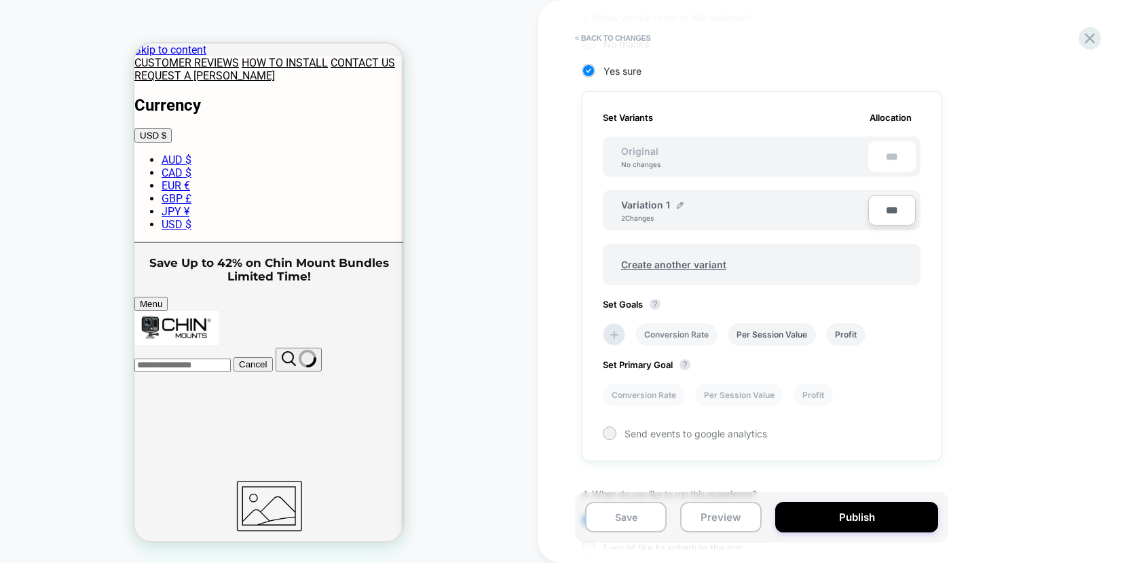
click at [675, 332] on li "Conversion Rate" at bounding box center [676, 334] width 82 height 22
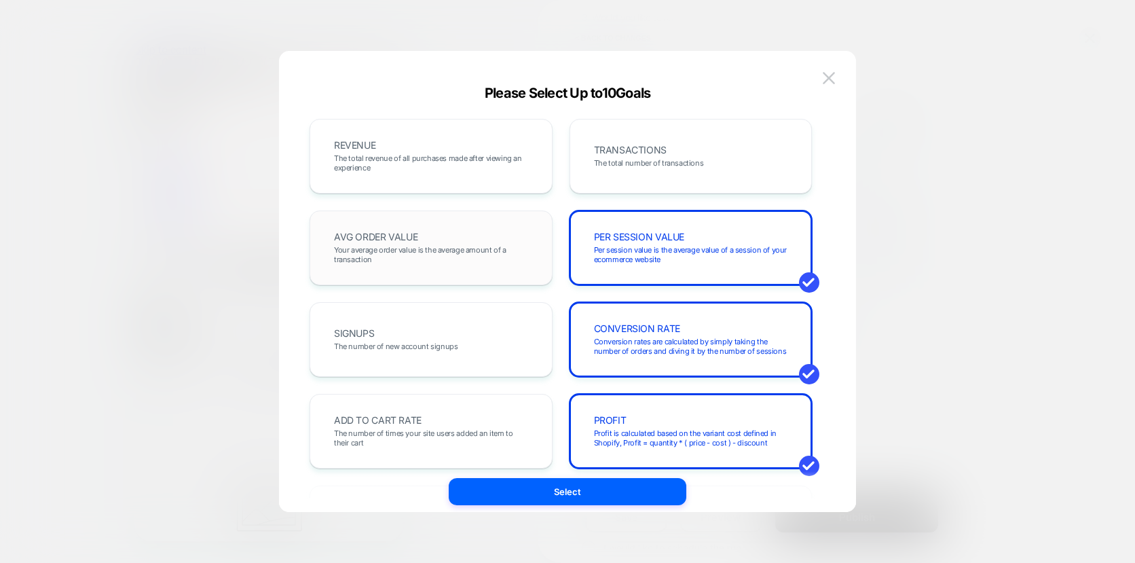
click at [476, 261] on span "Your average order value is the average amount of a transaction" at bounding box center [431, 254] width 194 height 19
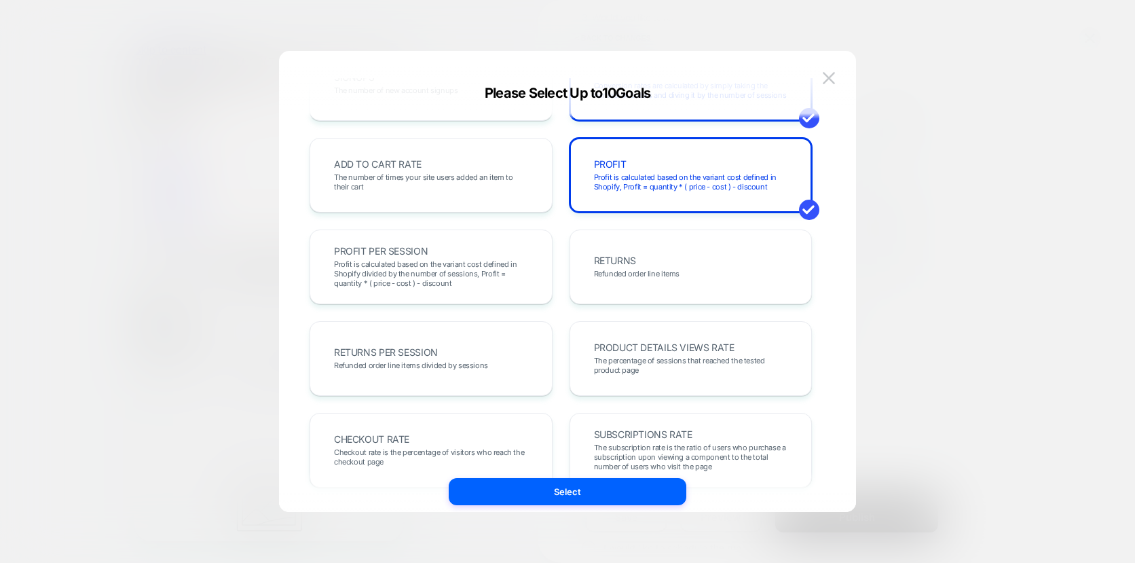
scroll to position [269, 0]
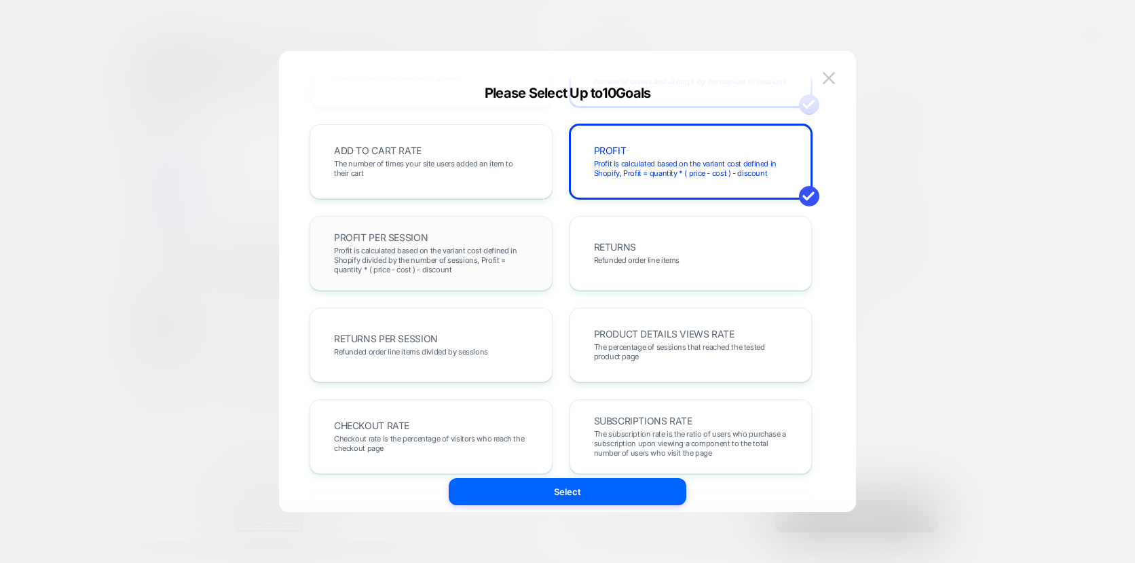
click at [463, 274] on span "Profit is calculated based on the variant cost defined in Shopify divided by th…" at bounding box center [431, 260] width 194 height 29
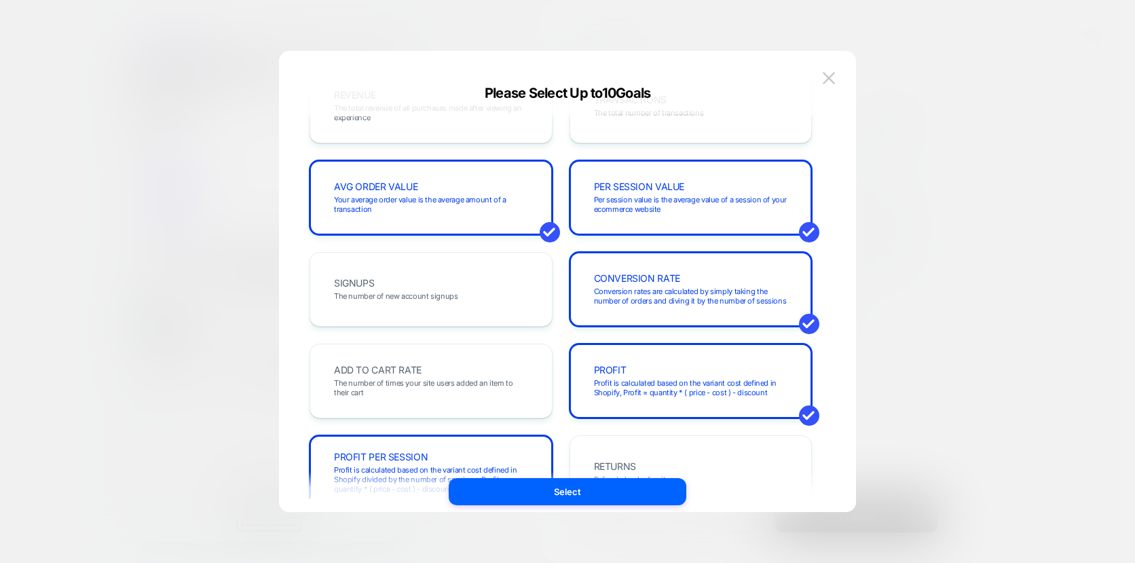
scroll to position [0, 0]
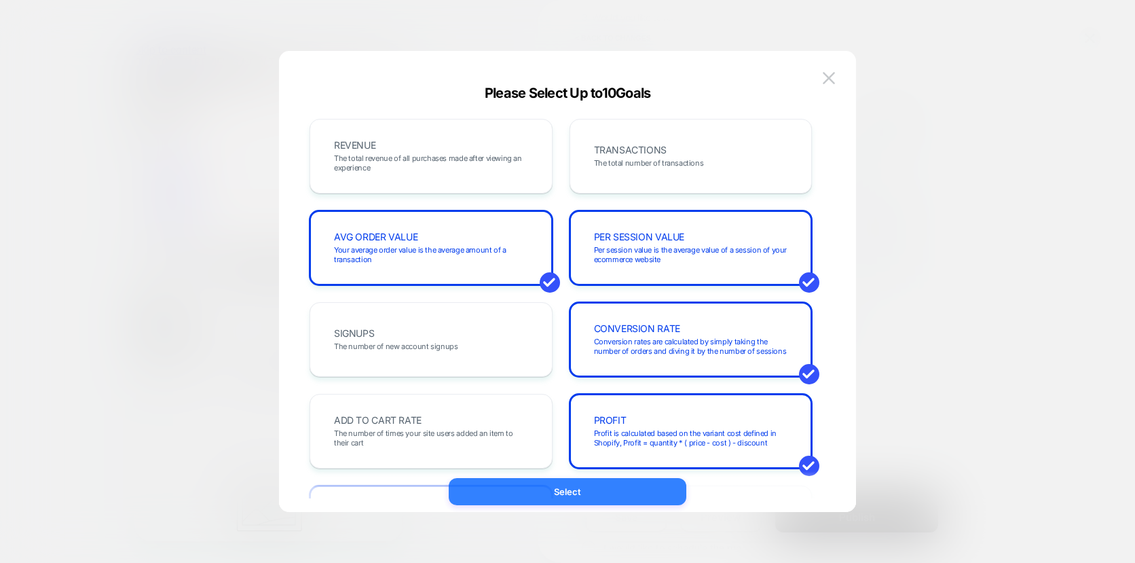
click at [572, 496] on button "Select" at bounding box center [568, 491] width 238 height 27
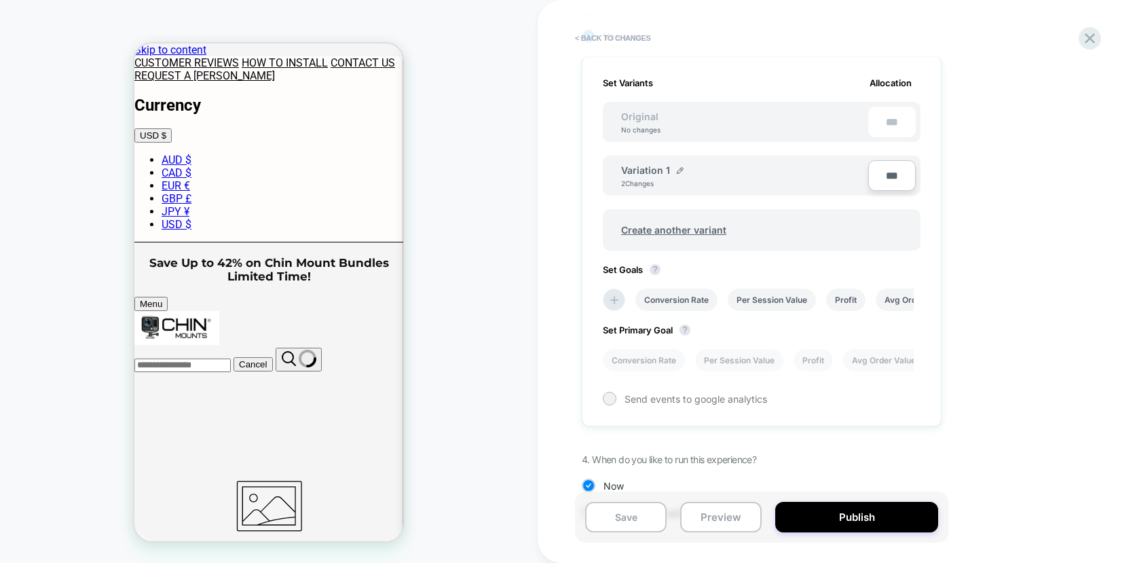
scroll to position [396, 0]
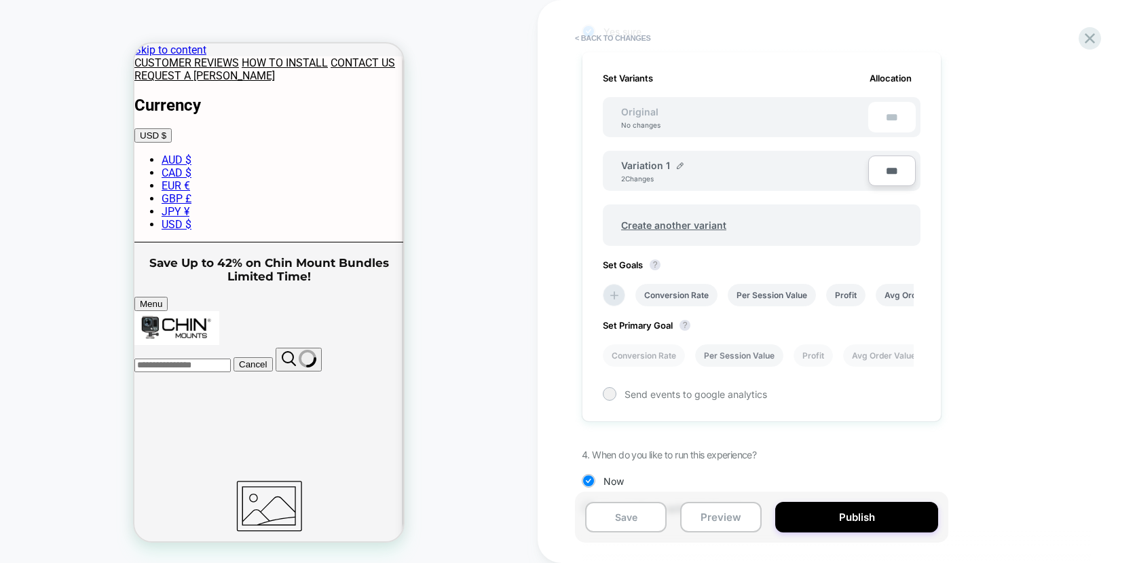
click at [761, 359] on li "Per Session Value" at bounding box center [739, 355] width 88 height 22
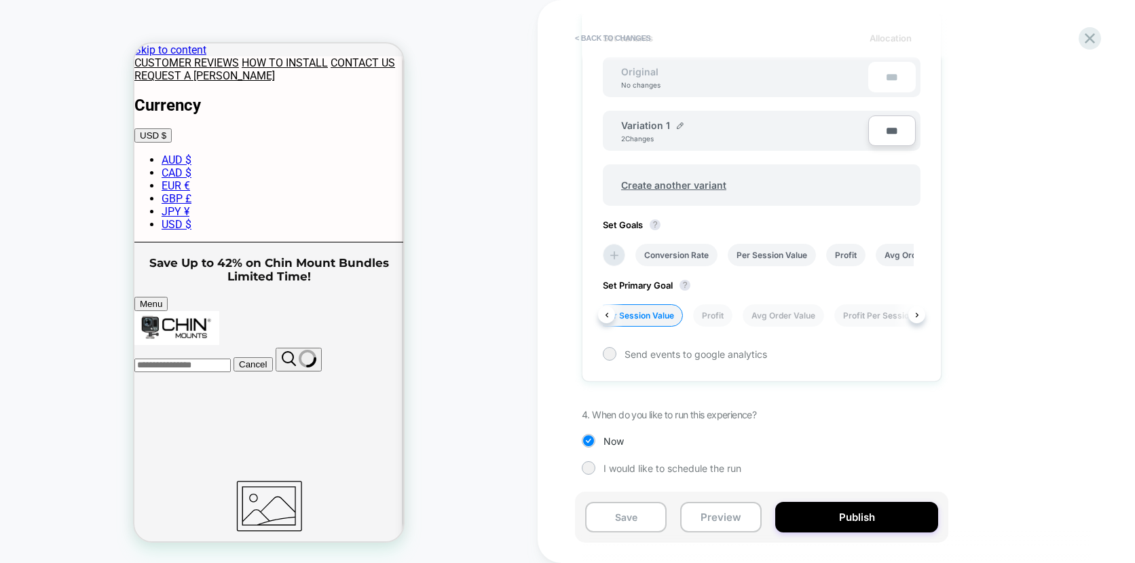
scroll to position [0, 143]
click at [812, 312] on li "Profit Per Session" at bounding box center [839, 315] width 88 height 22
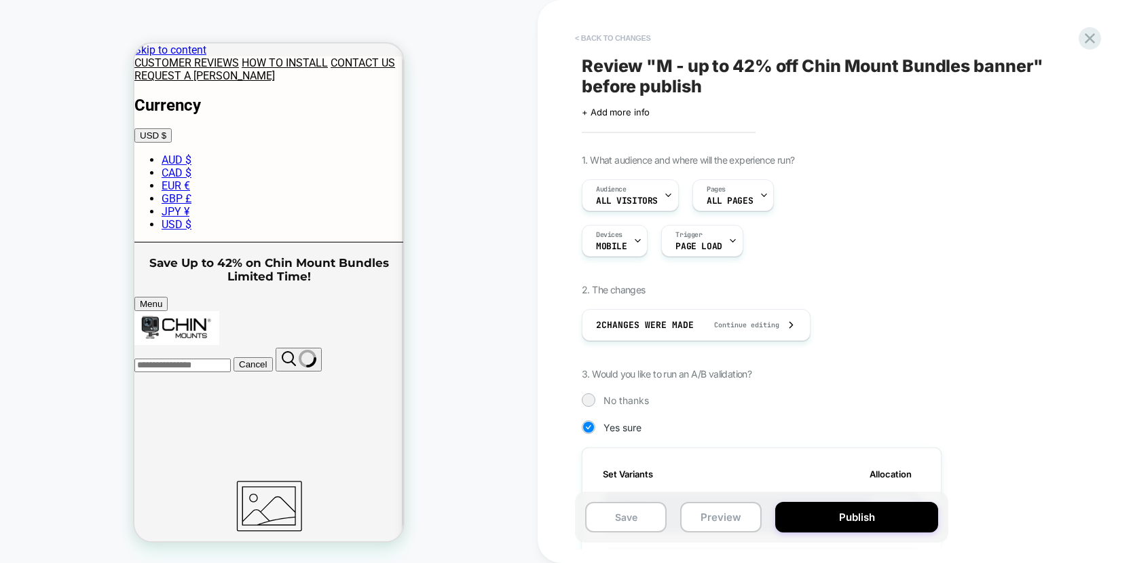
click at [601, 38] on button "< Back to changes" at bounding box center [613, 38] width 90 height 22
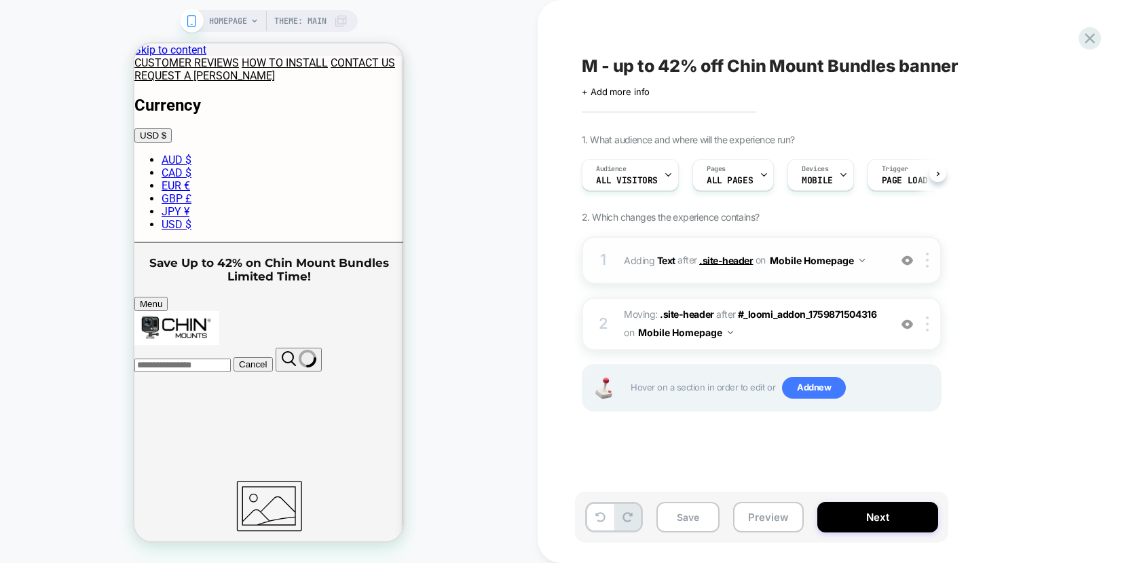
scroll to position [0, 1]
click at [760, 248] on div "1 #_loomi_addon_1759871504316 Adding Text AFTER .site-header .site-header on Mo…" at bounding box center [762, 260] width 360 height 48
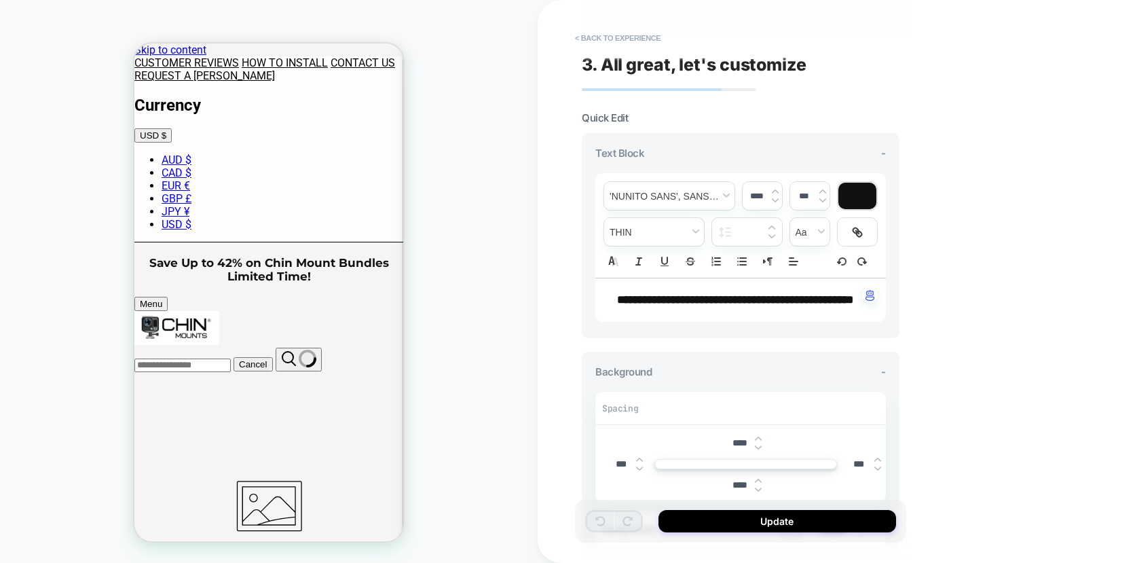
drag, startPoint x: 780, startPoint y: 316, endPoint x: 682, endPoint y: 315, distance: 97.7
click at [681, 308] on p "**********" at bounding box center [735, 300] width 253 height 16
click at [702, 305] on strong "**********" at bounding box center [735, 300] width 236 height 12
type input "****"
click at [702, 305] on strong "**********" at bounding box center [735, 300] width 236 height 12
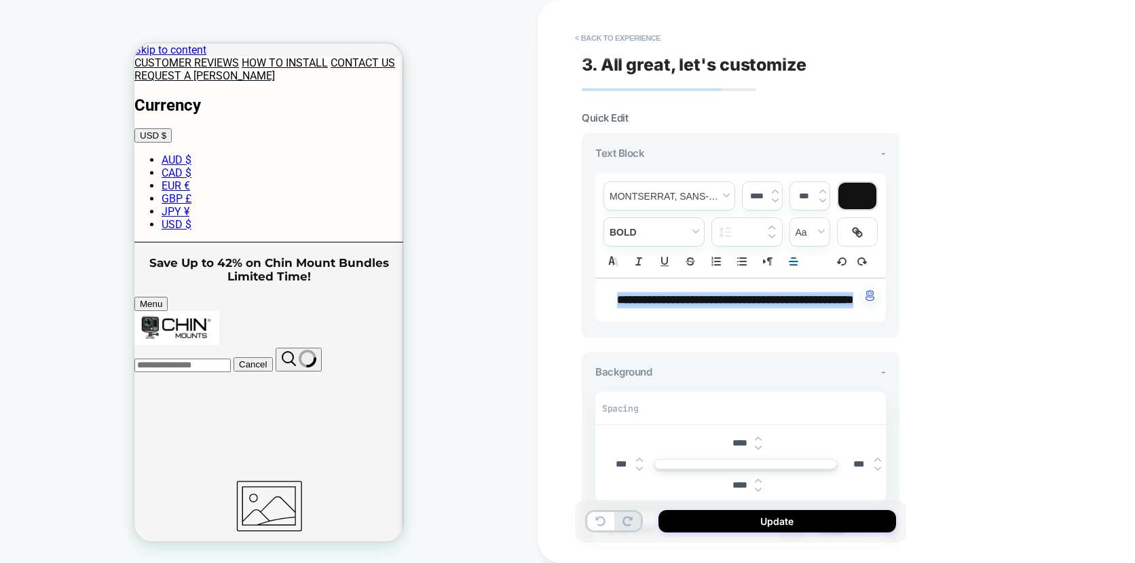
click at [719, 305] on strong "**********" at bounding box center [735, 300] width 236 height 12
drag, startPoint x: 698, startPoint y: 316, endPoint x: 774, endPoint y: 316, distance: 76.0
click at [774, 308] on p "**********" at bounding box center [735, 300] width 253 height 16
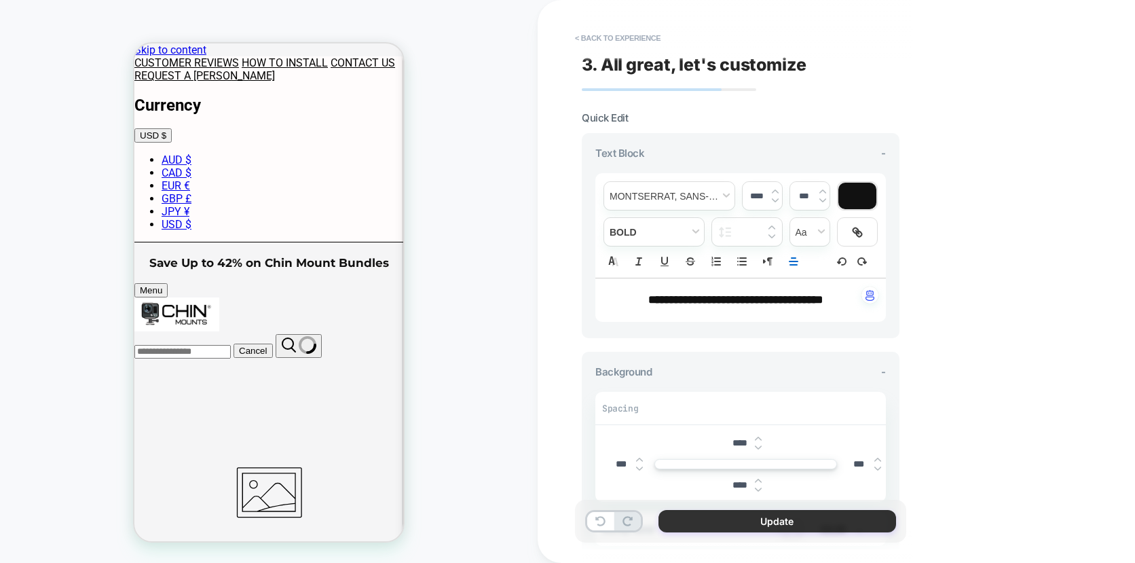
click at [748, 521] on button "Update" at bounding box center [777, 521] width 238 height 22
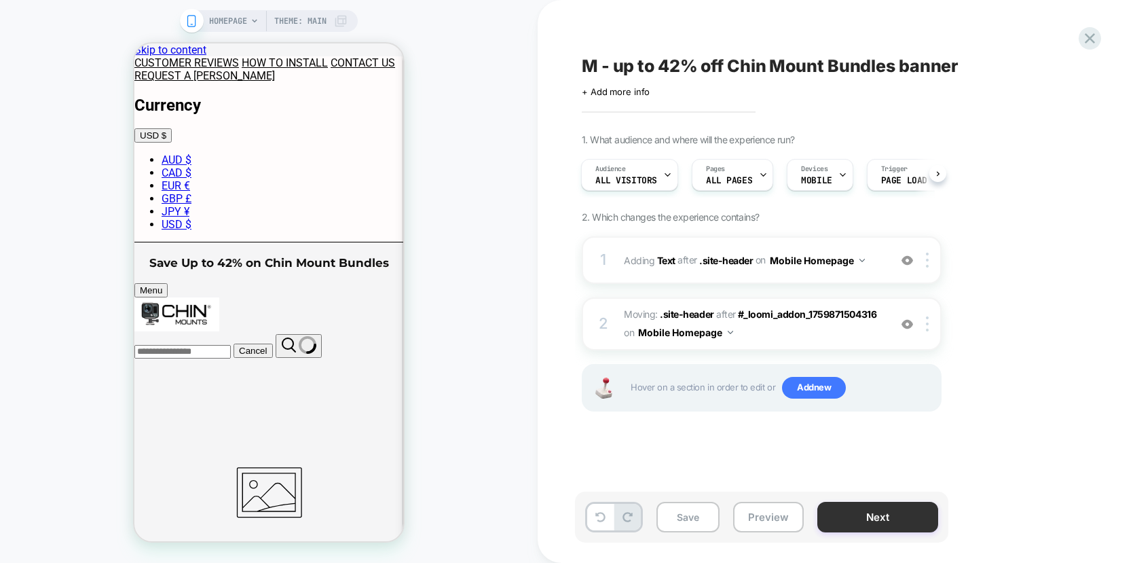
click at [875, 515] on button "Next" at bounding box center [877, 517] width 121 height 31
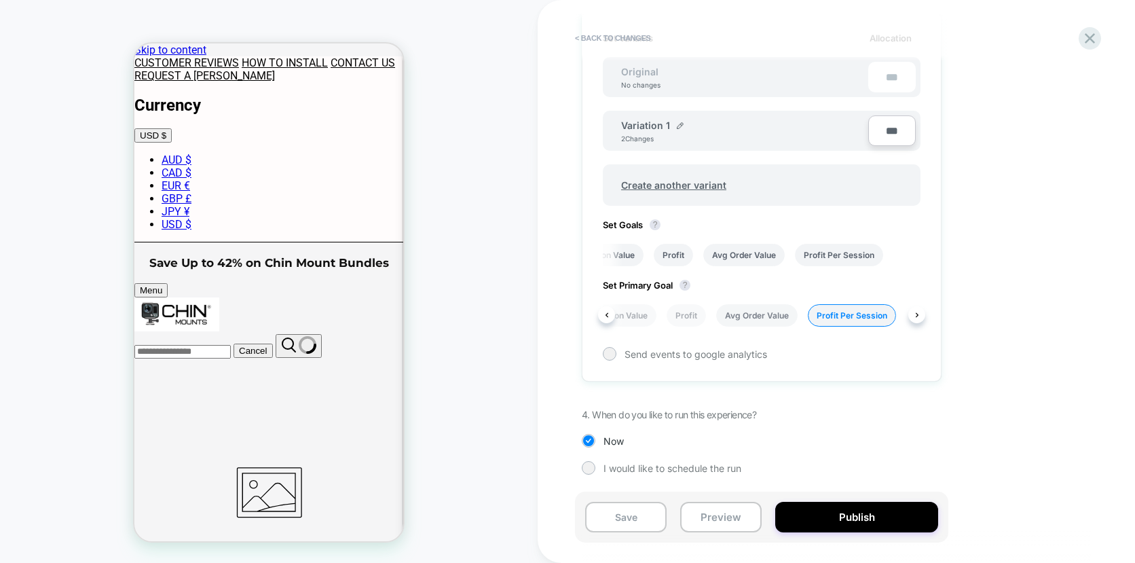
scroll to position [0, 143]
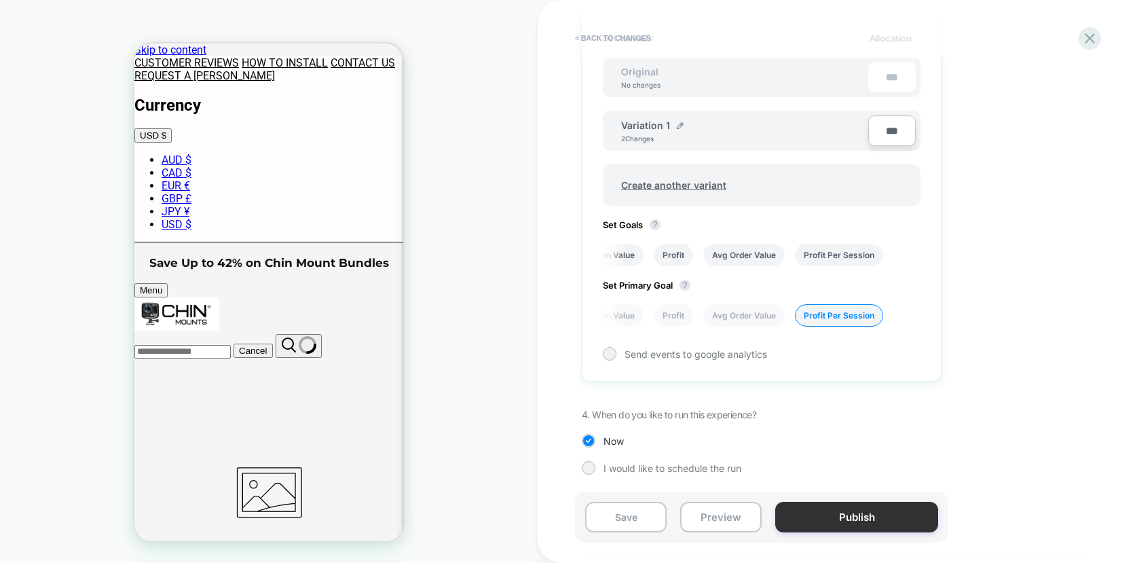
click at [857, 516] on button "Publish" at bounding box center [856, 517] width 163 height 31
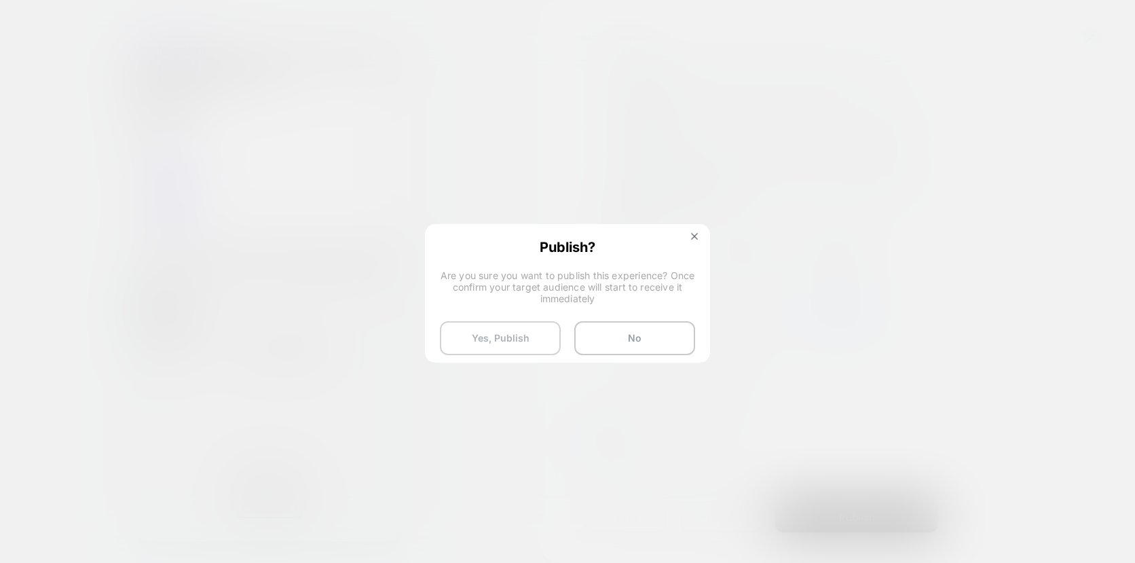
click at [500, 347] on button "Yes, Publish" at bounding box center [500, 338] width 121 height 34
